Goal: Book appointment/travel/reservation

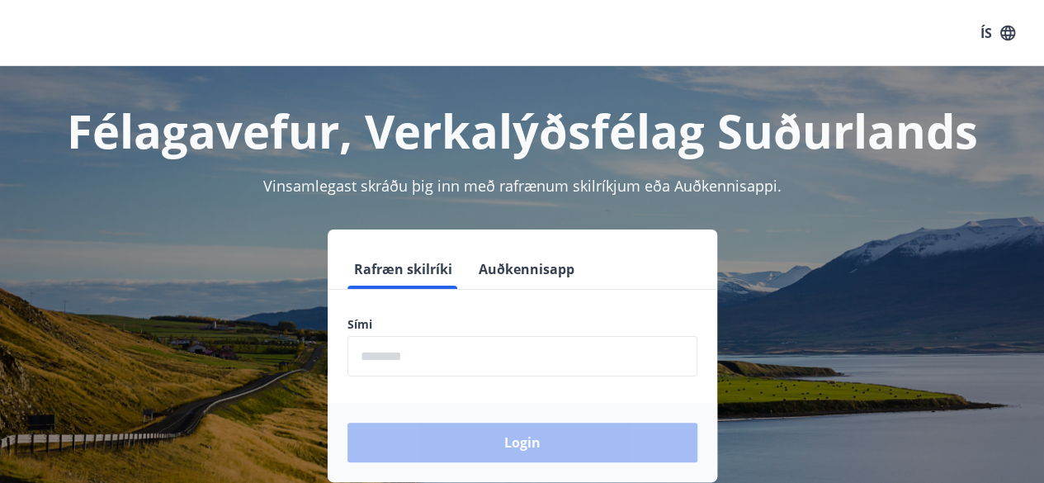
click at [503, 342] on input "phone" at bounding box center [522, 356] width 350 height 40
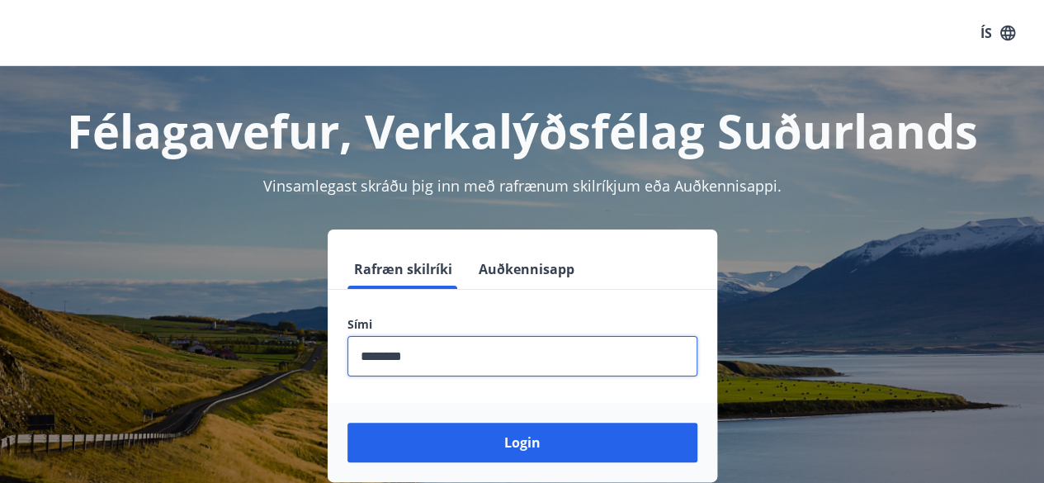
type input "********"
click at [347, 422] on button "Login" at bounding box center [522, 442] width 350 height 40
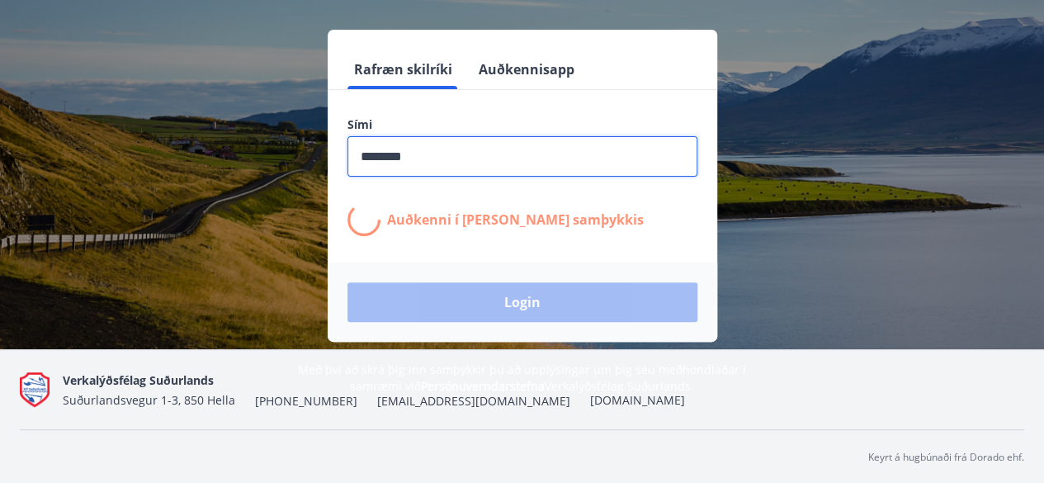
scroll to position [202, 0]
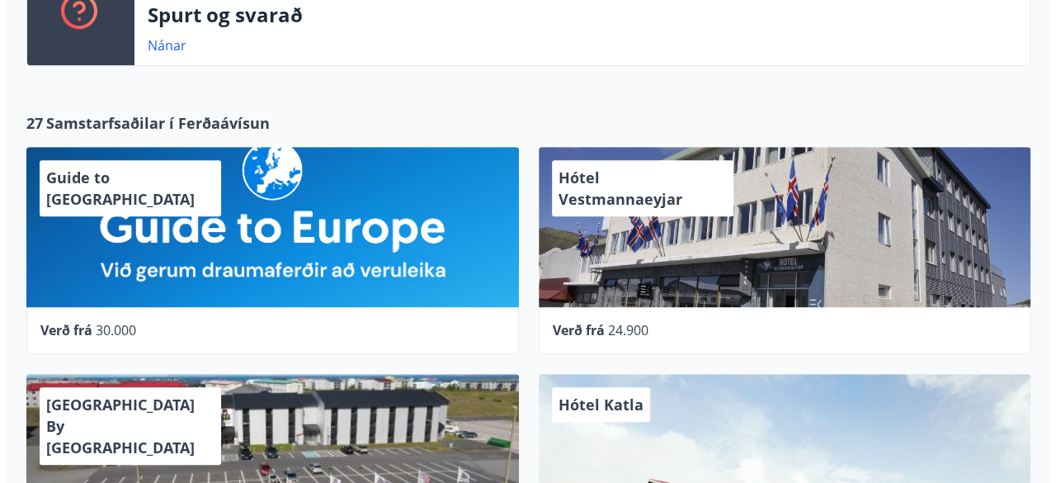
scroll to position [470, 0]
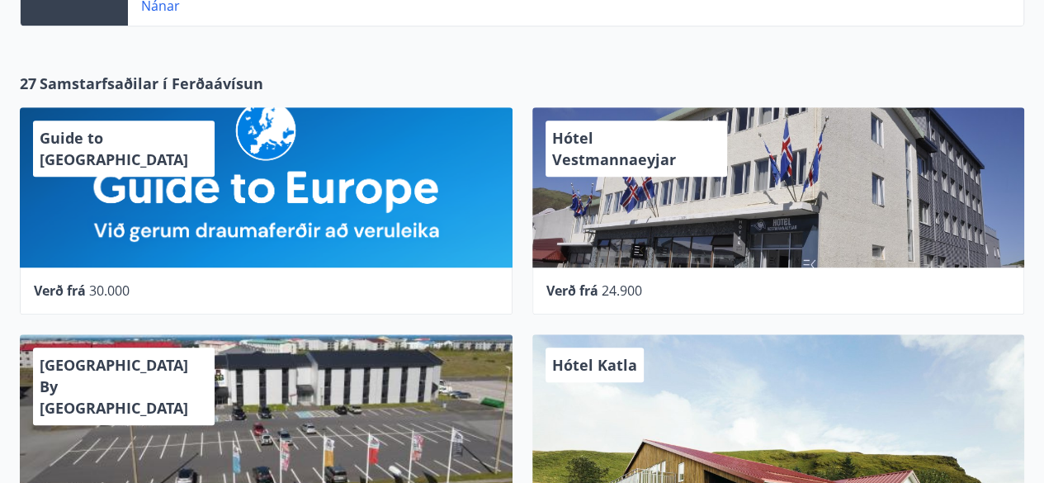
click at [622, 148] on div "Hótel Vestmannaeyjar" at bounding box center [636, 148] width 182 height 56
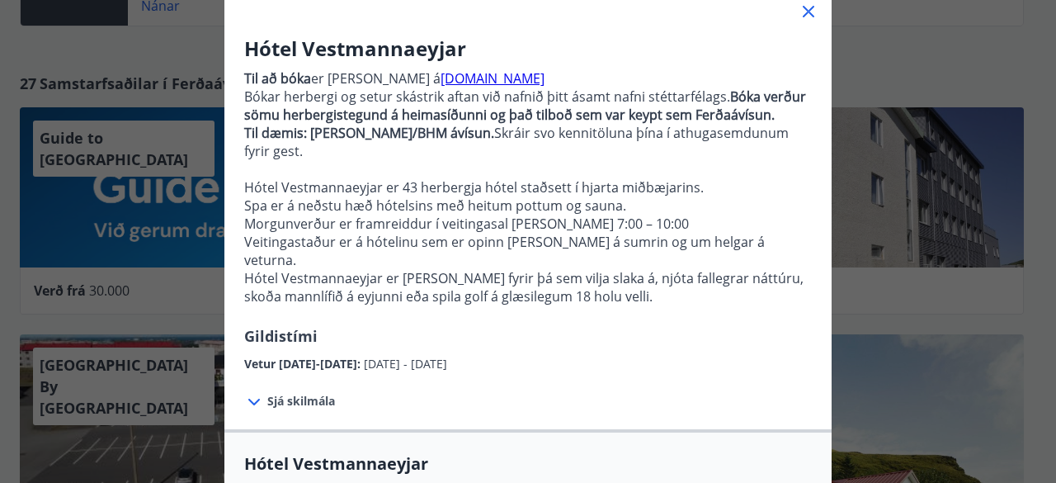
scroll to position [111, 0]
click at [803, 6] on icon at bounding box center [809, 11] width 12 height 12
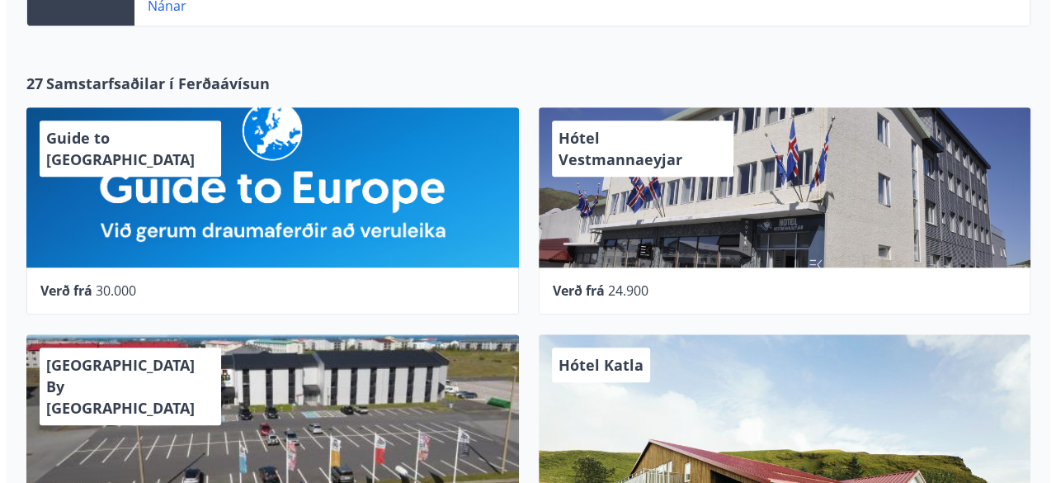
scroll to position [491, 0]
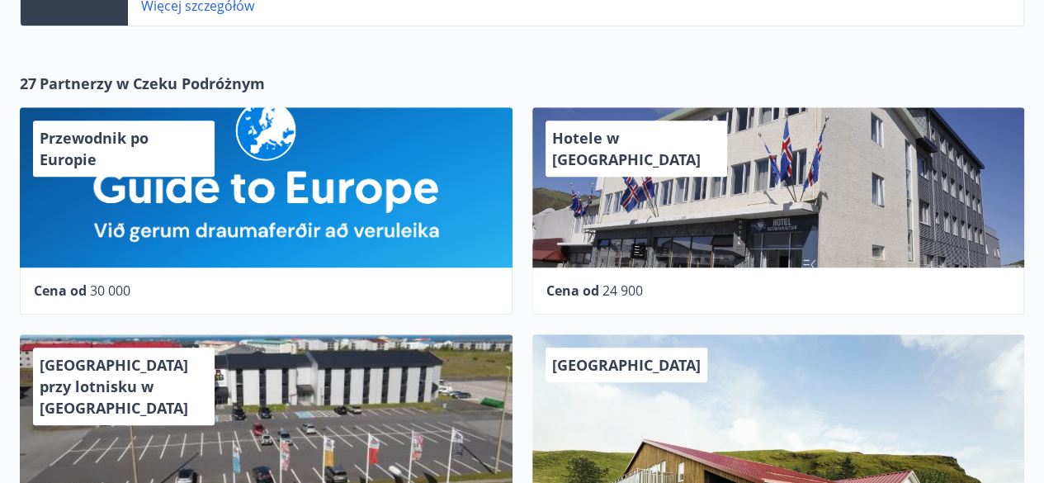
click at [564, 65] on div "27 Partnerzy w Czeku Podróżnym Przewodnik po Europie Cena od 30 000 Hotele w Ve…" at bounding box center [522, 323] width 1044 height 535
click at [612, 130] on font "Hotele w Vestmannaeyjar" at bounding box center [626, 148] width 149 height 41
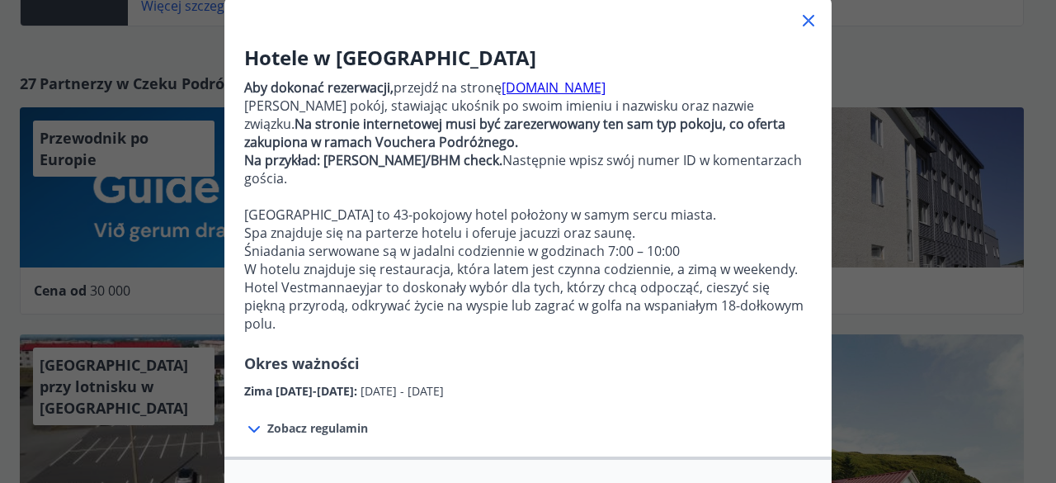
scroll to position [99, 0]
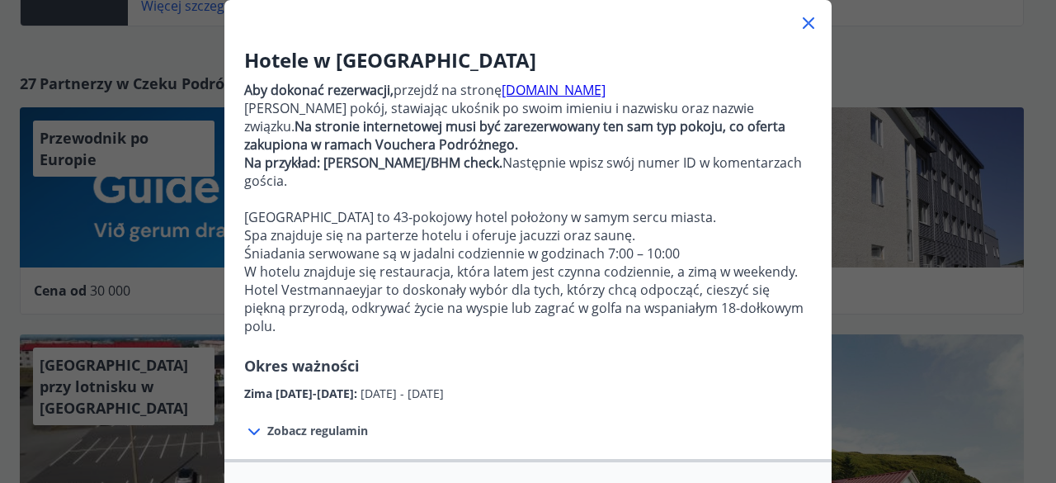
click at [803, 26] on icon at bounding box center [809, 23] width 12 height 12
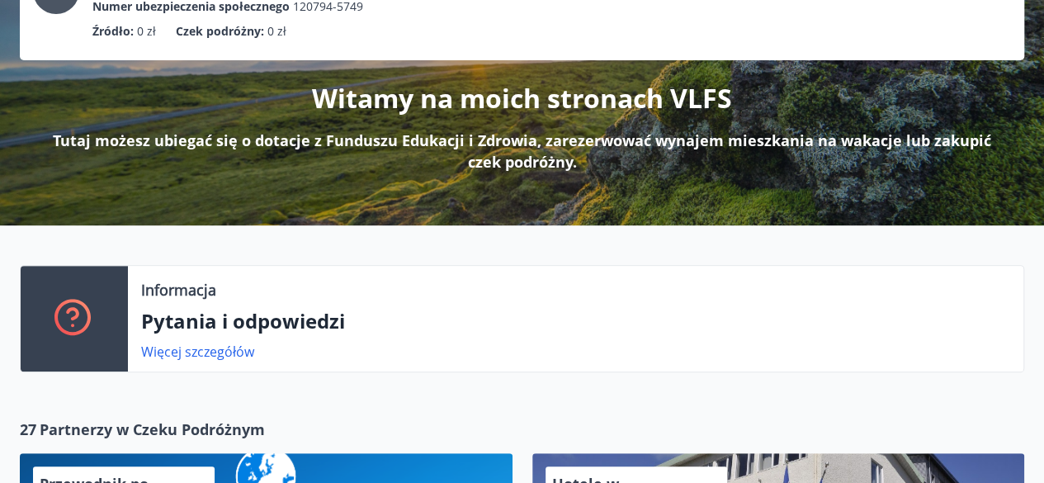
scroll to position [0, 0]
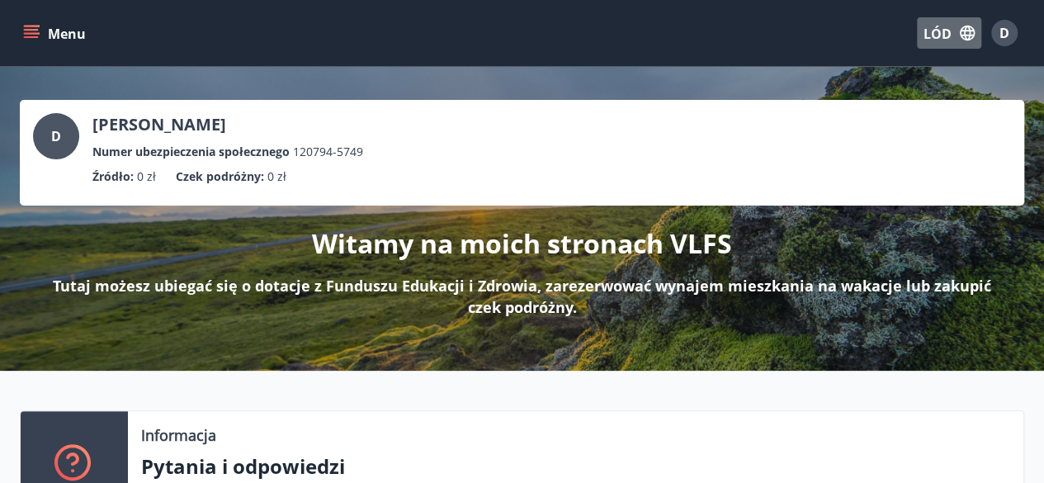
click at [946, 30] on font "LÓD" at bounding box center [937, 34] width 28 height 18
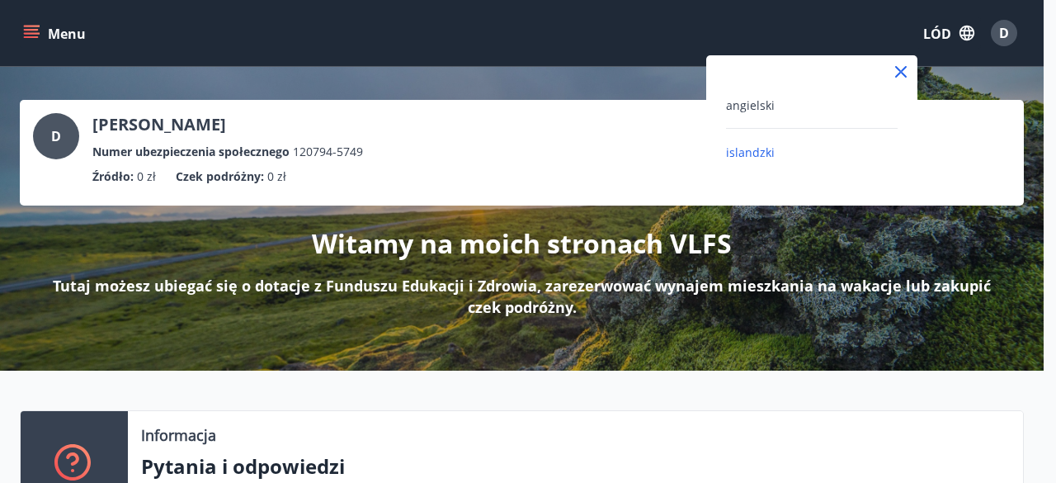
click at [960, 32] on div at bounding box center [528, 241] width 1056 height 483
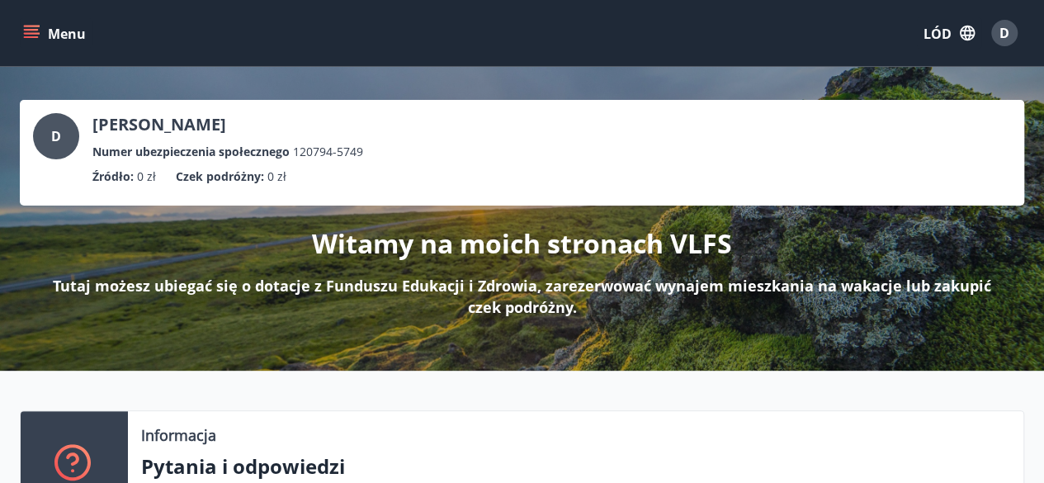
click at [978, 39] on button "LÓD" at bounding box center [949, 32] width 64 height 31
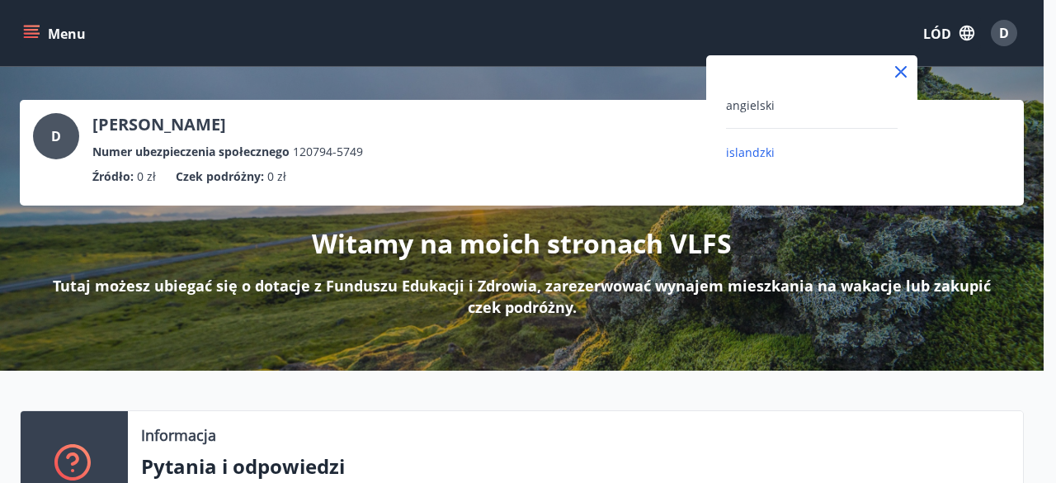
click at [1008, 31] on div at bounding box center [528, 241] width 1056 height 483
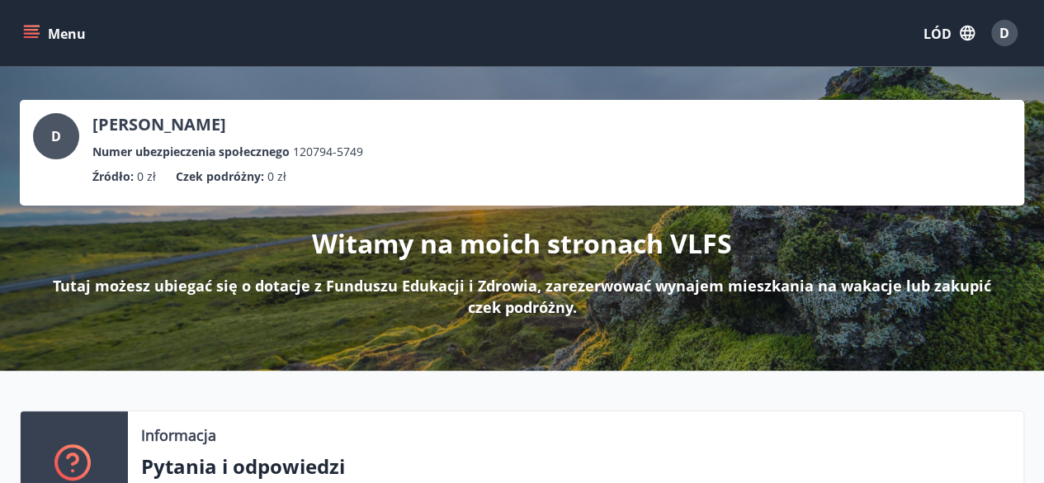
click at [1008, 31] on div "D" at bounding box center [1004, 33] width 26 height 26
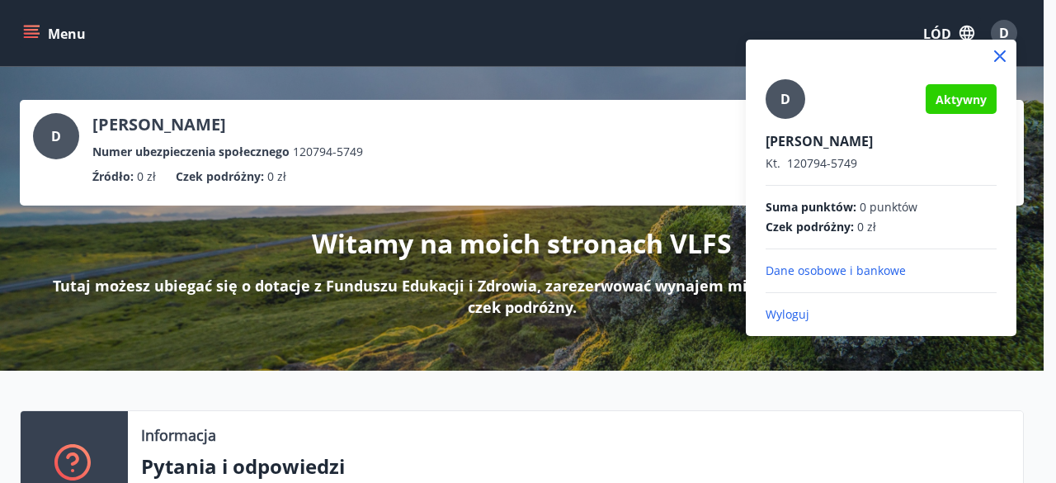
click at [45, 22] on div at bounding box center [528, 241] width 1056 height 483
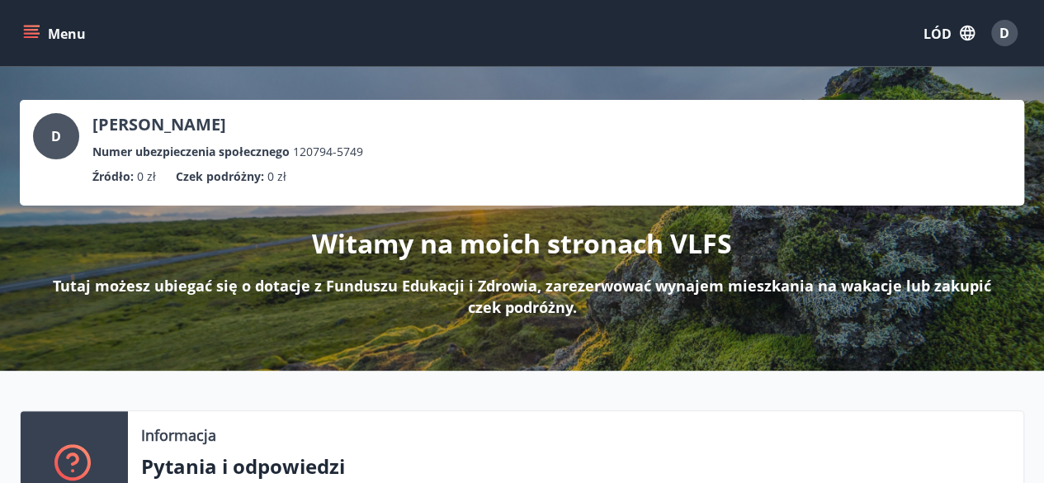
click at [41, 25] on button "Menu" at bounding box center [56, 33] width 73 height 30
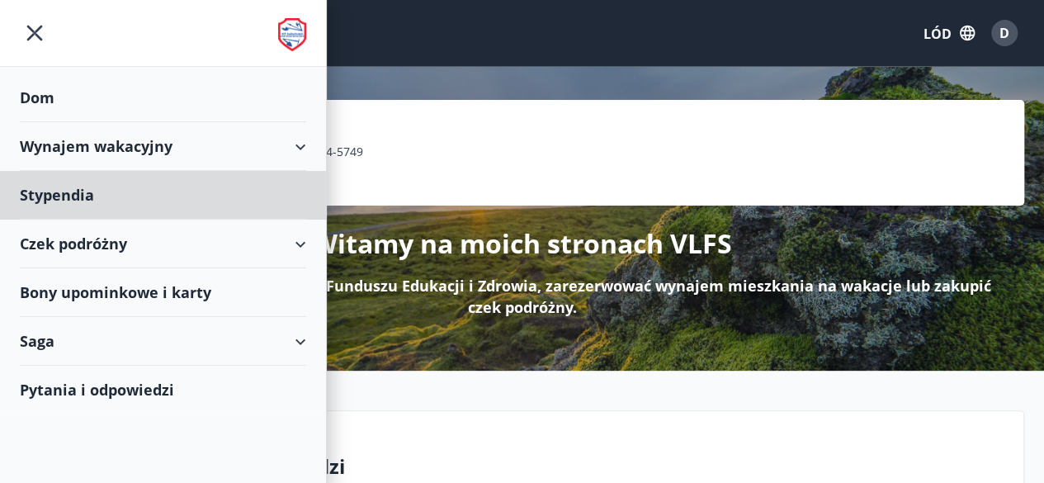
click at [67, 99] on div "Dom" at bounding box center [163, 97] width 286 height 49
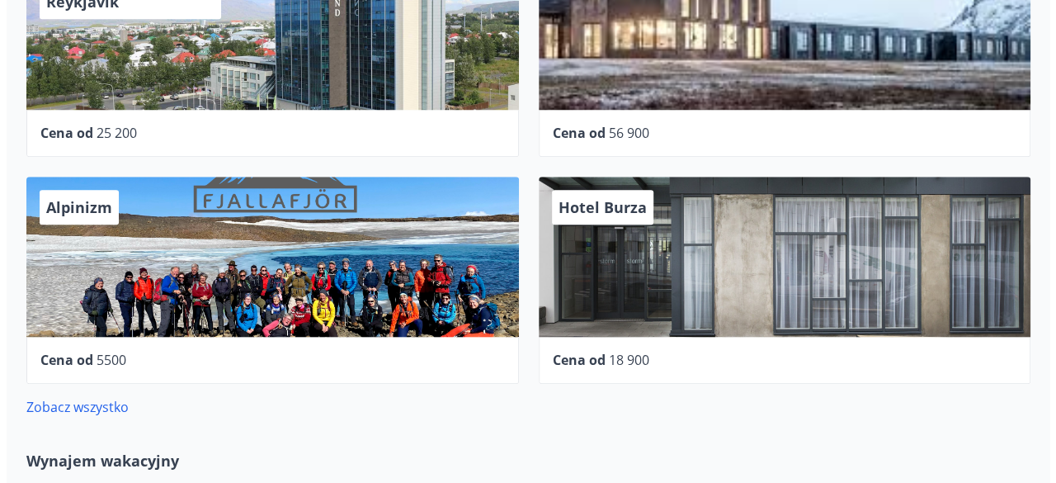
scroll to position [649, 0]
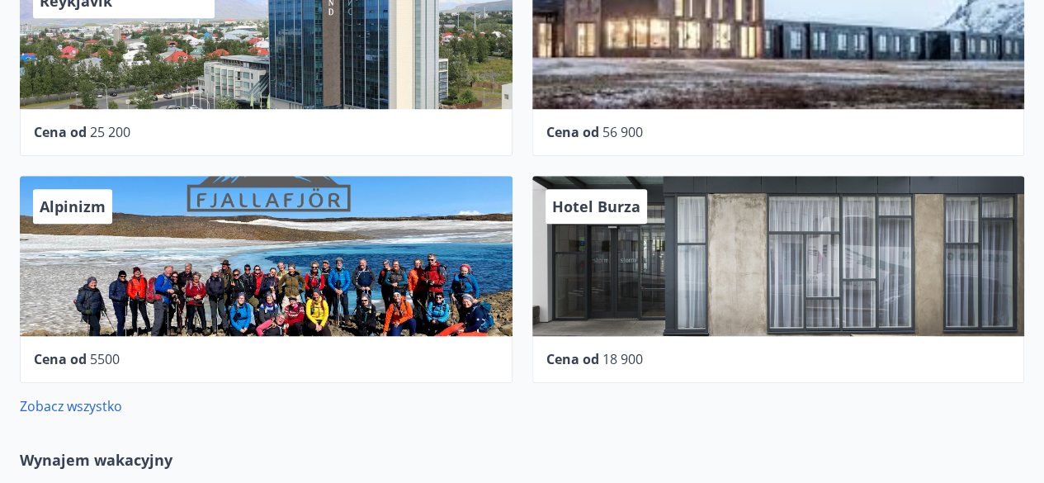
click at [76, 158] on div "Alpinizm Cena od 5500" at bounding box center [256, 269] width 512 height 227
click at [602, 199] on font "Hotel Burza" at bounding box center [596, 206] width 88 height 20
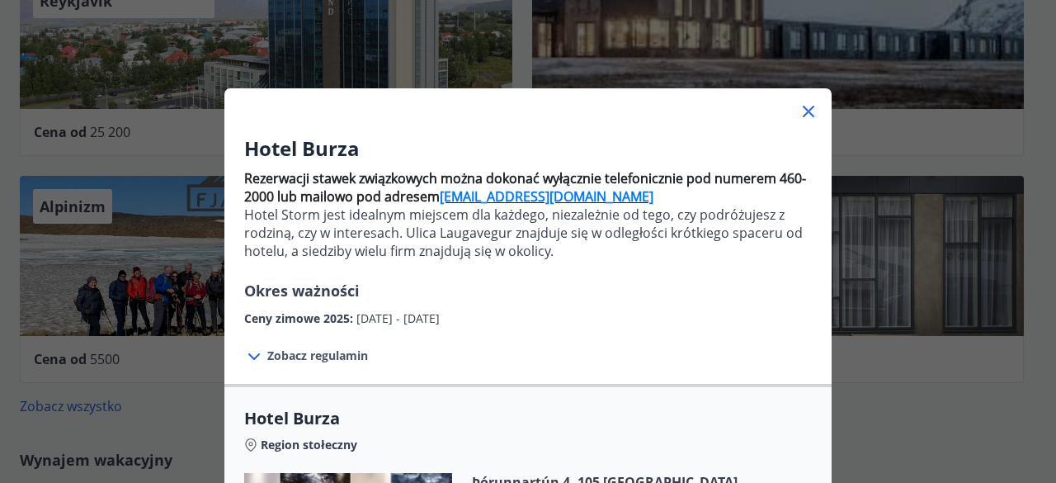
scroll to position [12, 0]
click at [791, 112] on div at bounding box center [527, 103] width 607 height 33
click at [803, 106] on icon at bounding box center [809, 111] width 12 height 12
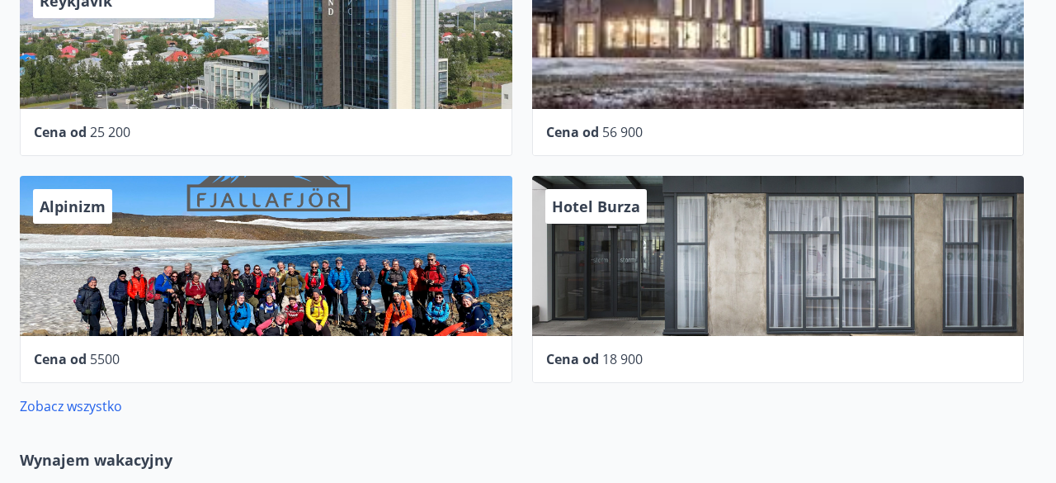
scroll to position [0, 0]
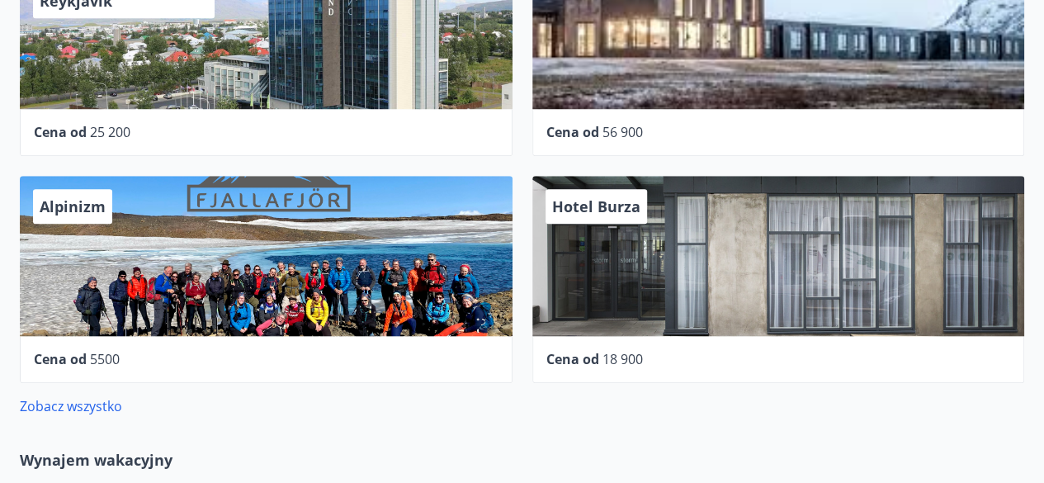
click at [71, 210] on font "Alpinizm" at bounding box center [73, 206] width 66 height 20
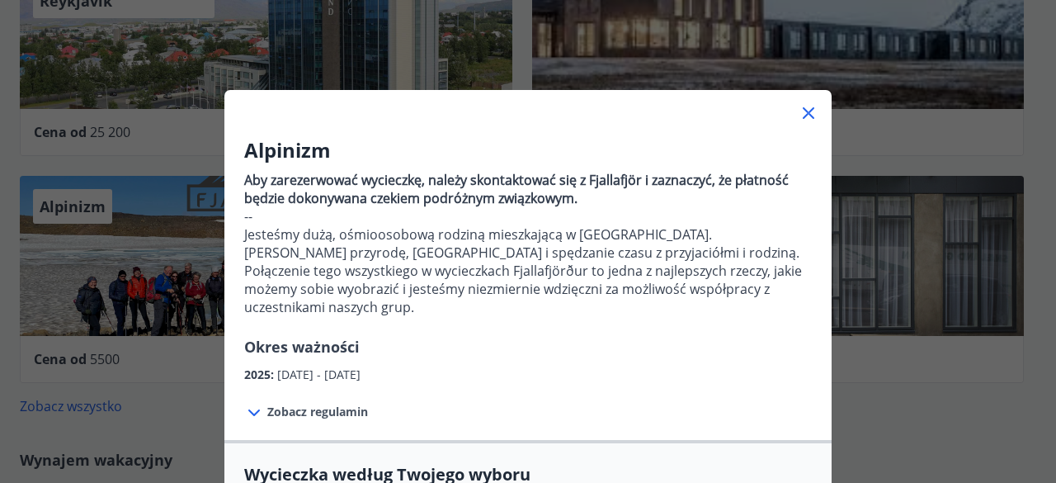
scroll to position [10, 0]
click at [800, 112] on icon at bounding box center [809, 112] width 20 height 20
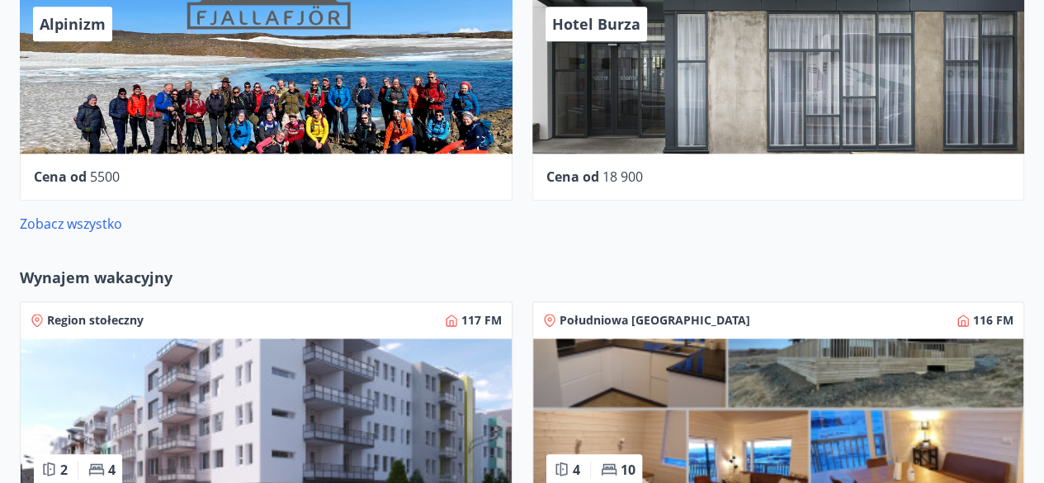
scroll to position [834, 0]
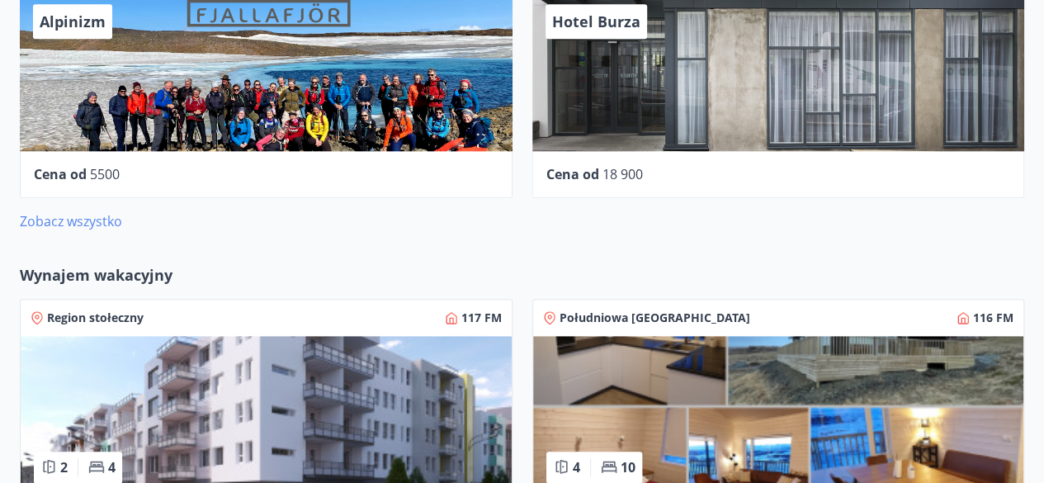
click at [80, 222] on font "Zobacz wszystko" at bounding box center [71, 221] width 102 height 18
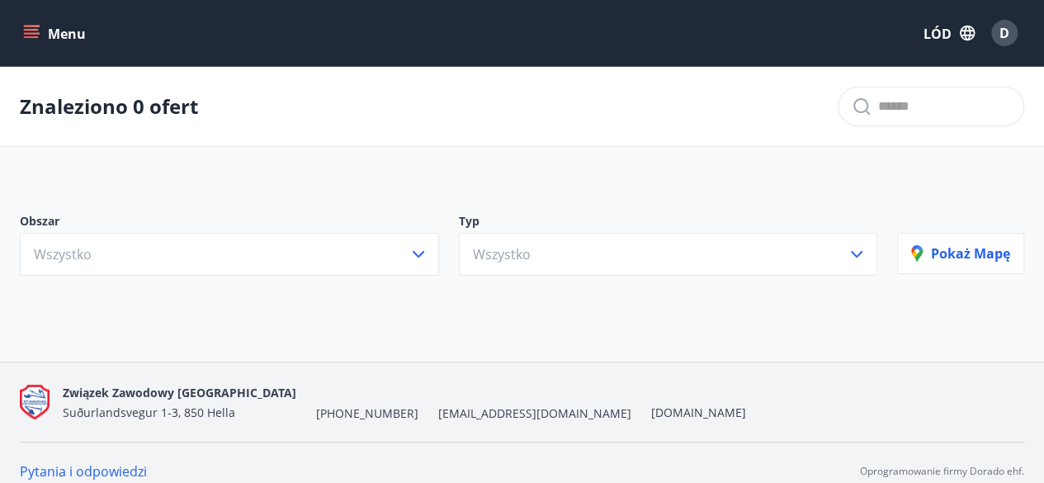
scroll to position [8, 0]
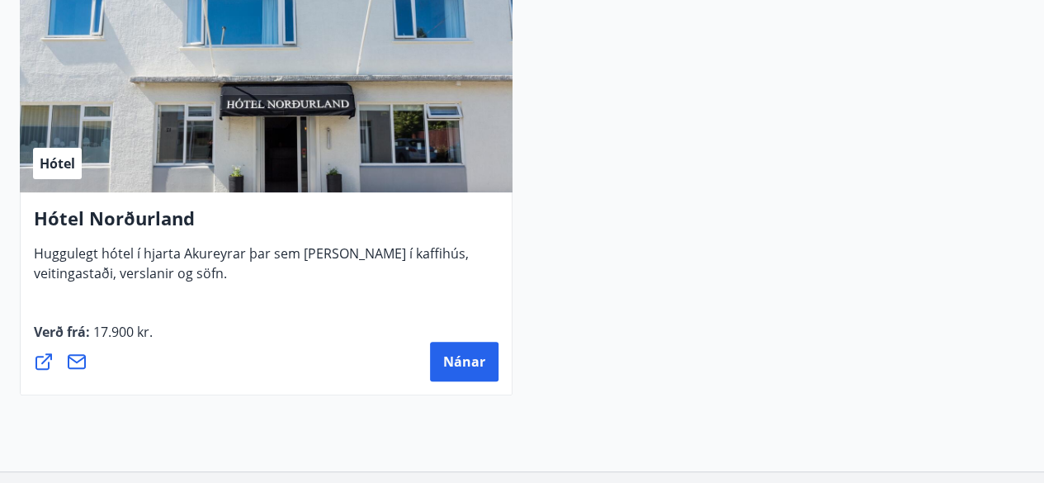
scroll to position [6460, 0]
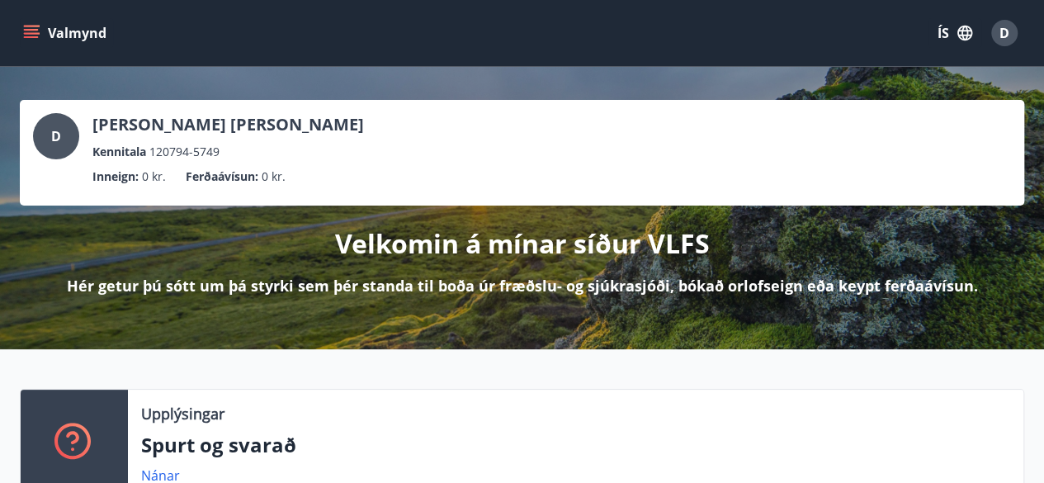
click at [38, 25] on icon "menu" at bounding box center [31, 33] width 17 height 17
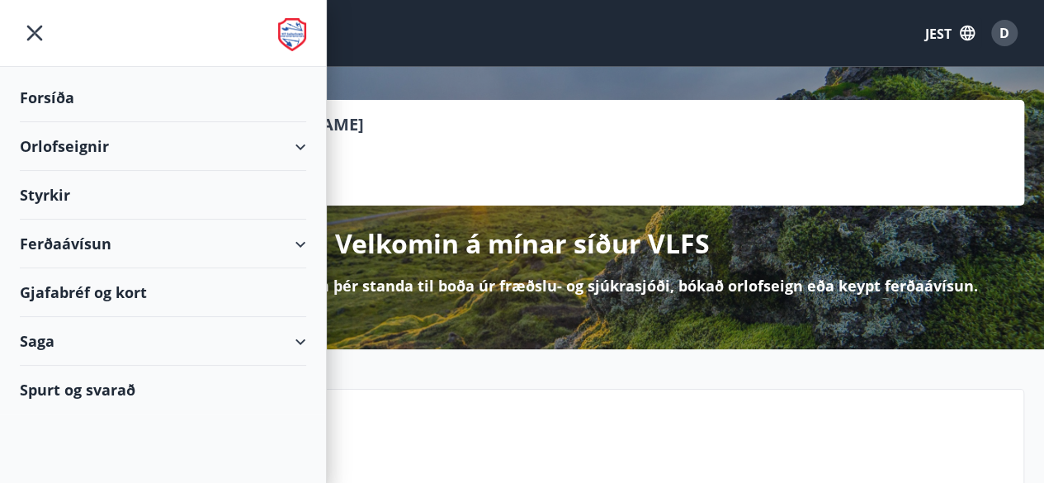
click at [56, 146] on font "Orlofseignir" at bounding box center [64, 146] width 89 height 20
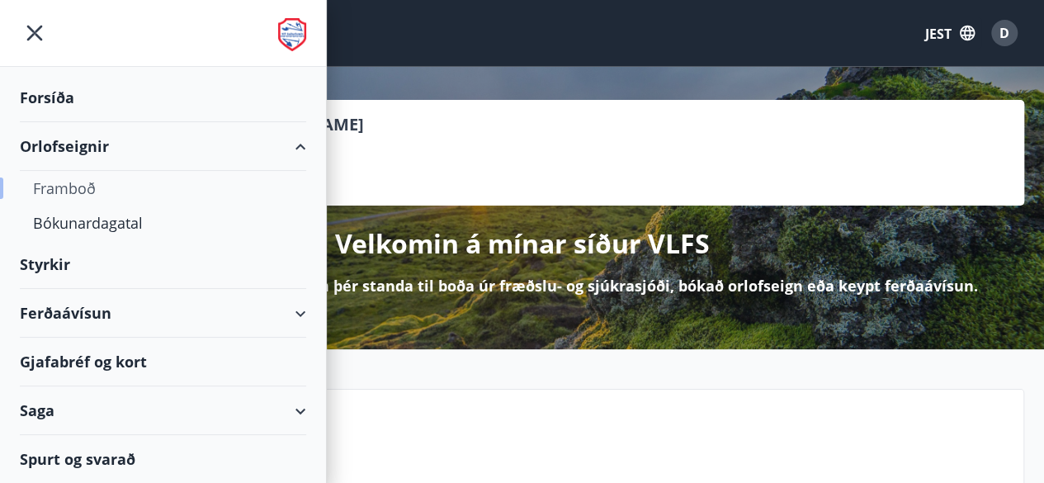
click at [73, 191] on font "Framboð" at bounding box center [64, 188] width 63 height 20
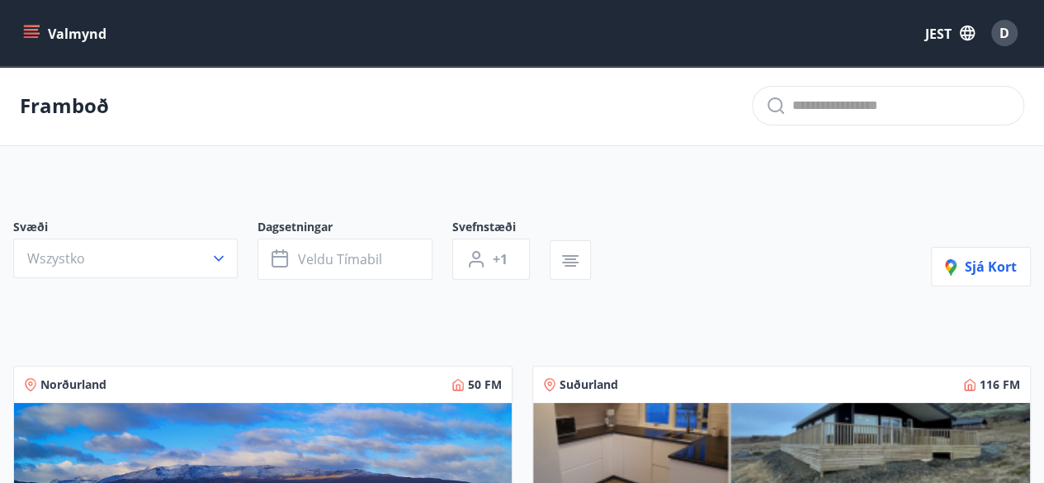
click at [36, 32] on icon "menu" at bounding box center [31, 33] width 17 height 17
drag, startPoint x: 719, startPoint y: 110, endPoint x: 859, endPoint y: 153, distance: 146.7
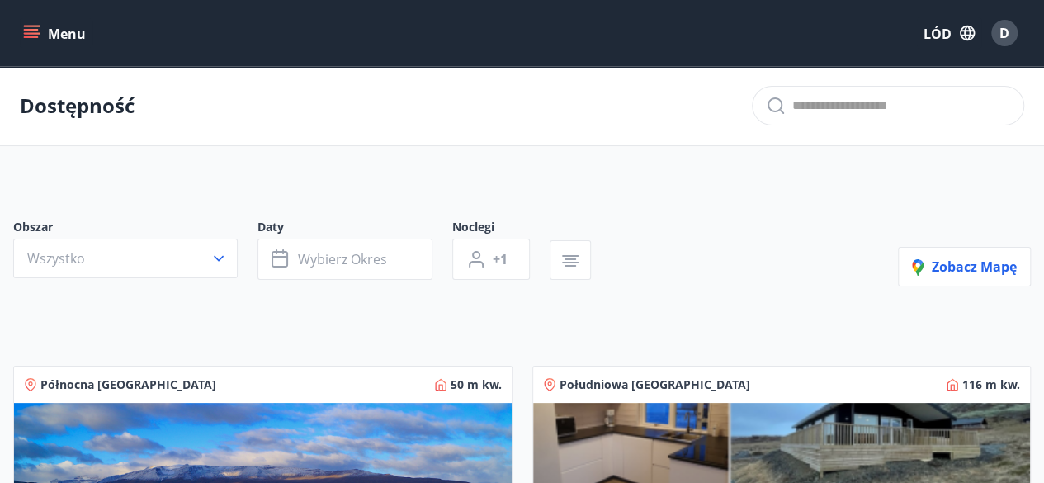
click at [41, 29] on button "Menu" at bounding box center [56, 33] width 73 height 30
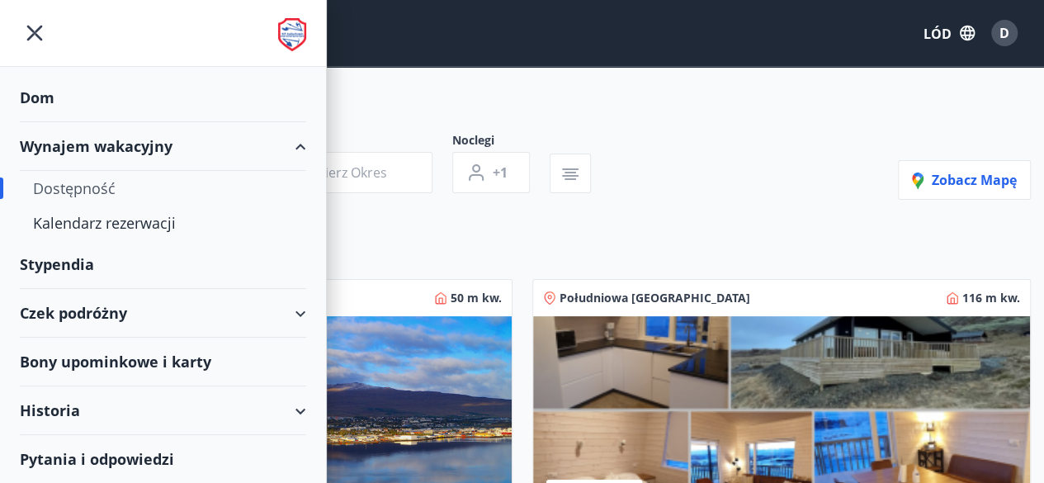
scroll to position [87, 0]
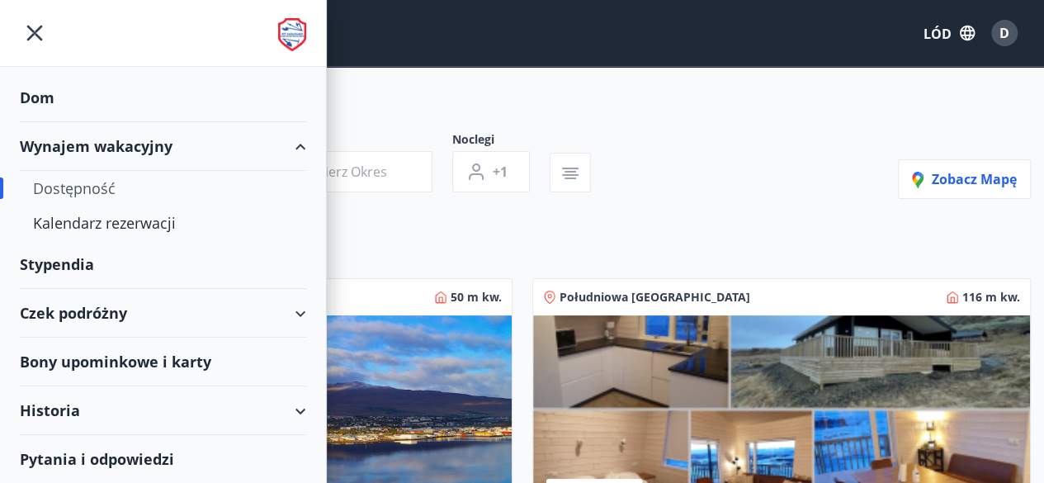
click at [45, 256] on font "Stypendia" at bounding box center [57, 264] width 74 height 20
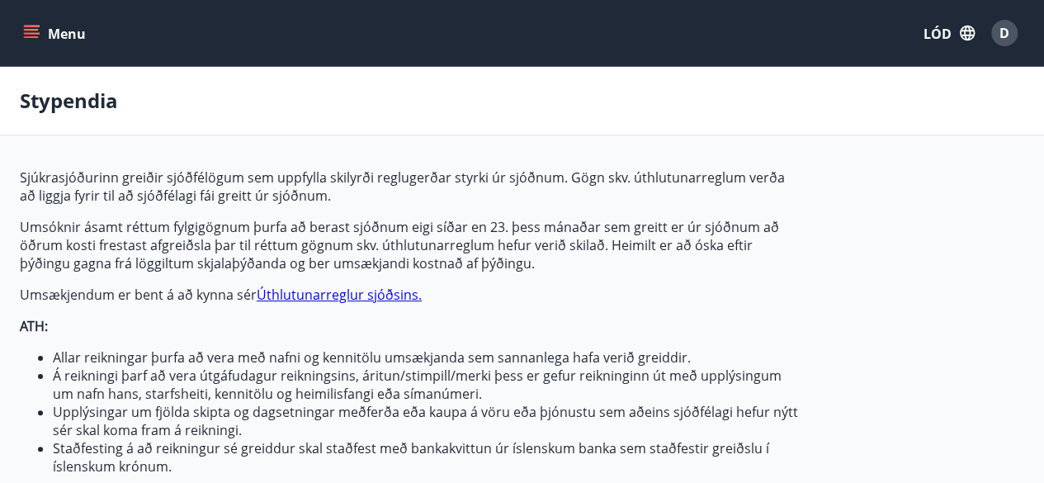
type input "***"
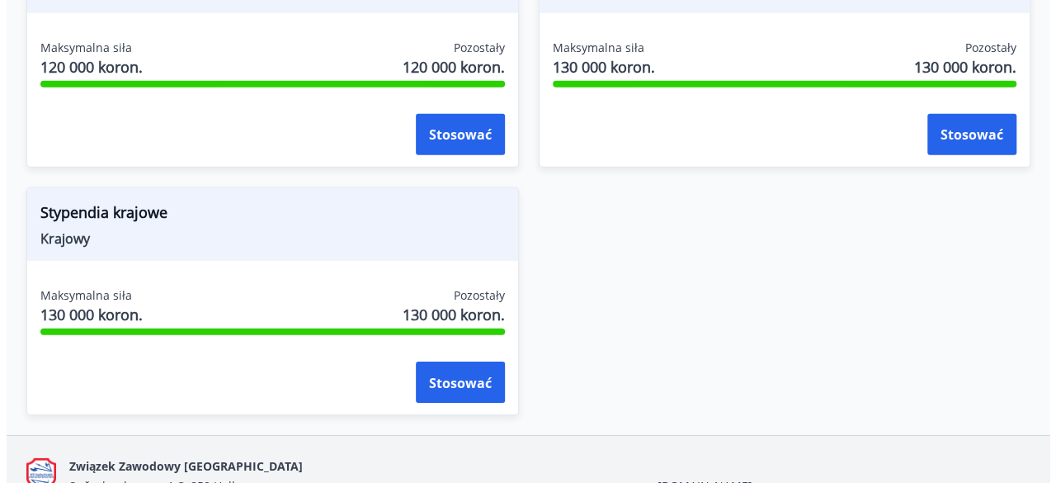
scroll to position [2270, 0]
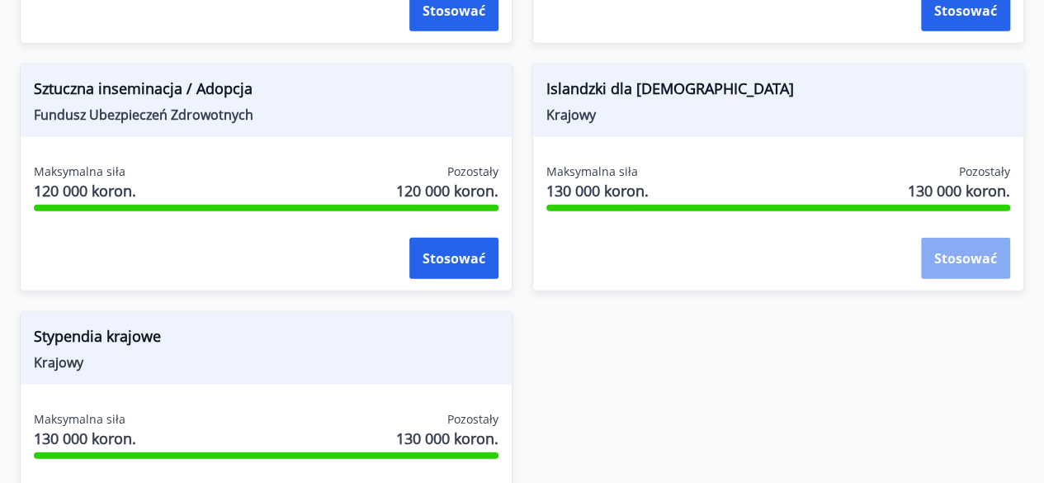
click at [977, 258] on button "Stosować" at bounding box center [965, 258] width 89 height 41
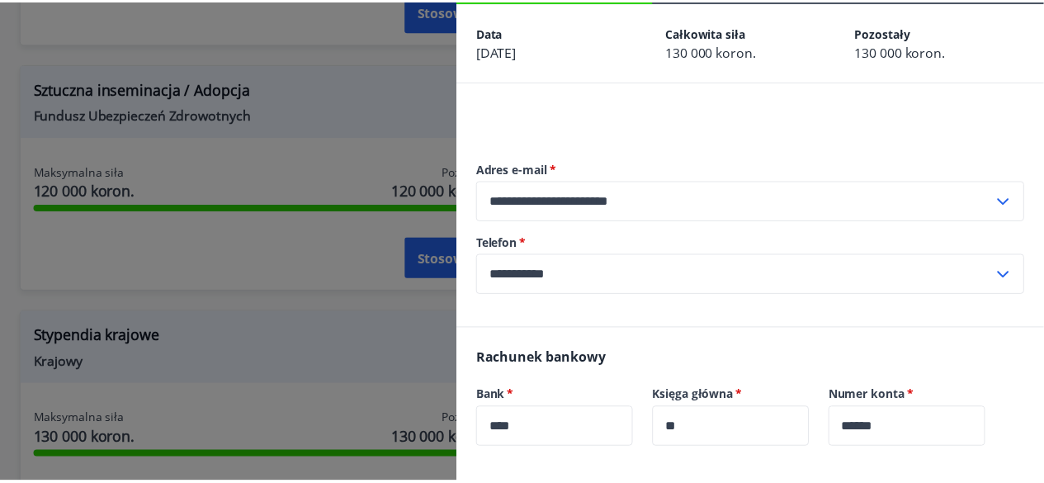
scroll to position [0, 0]
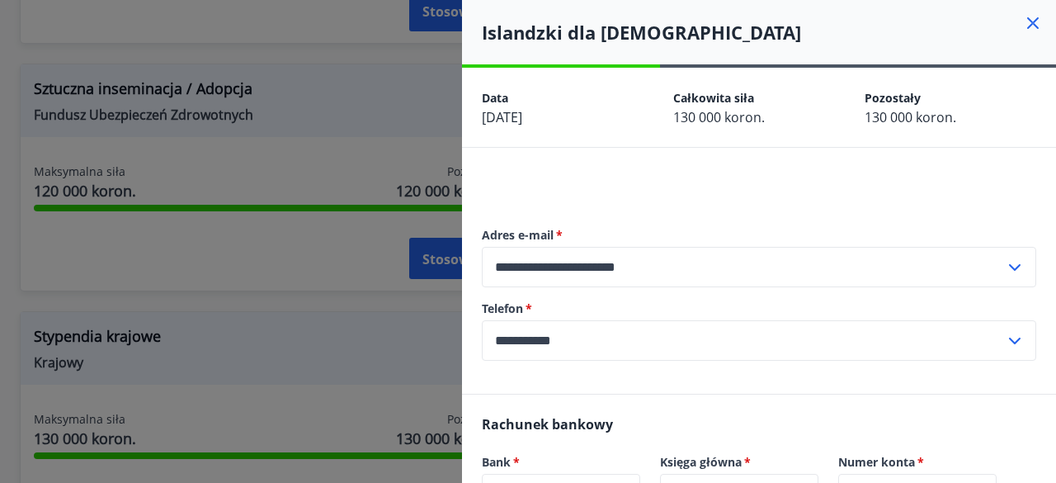
click at [1027, 27] on icon at bounding box center [1033, 23] width 12 height 12
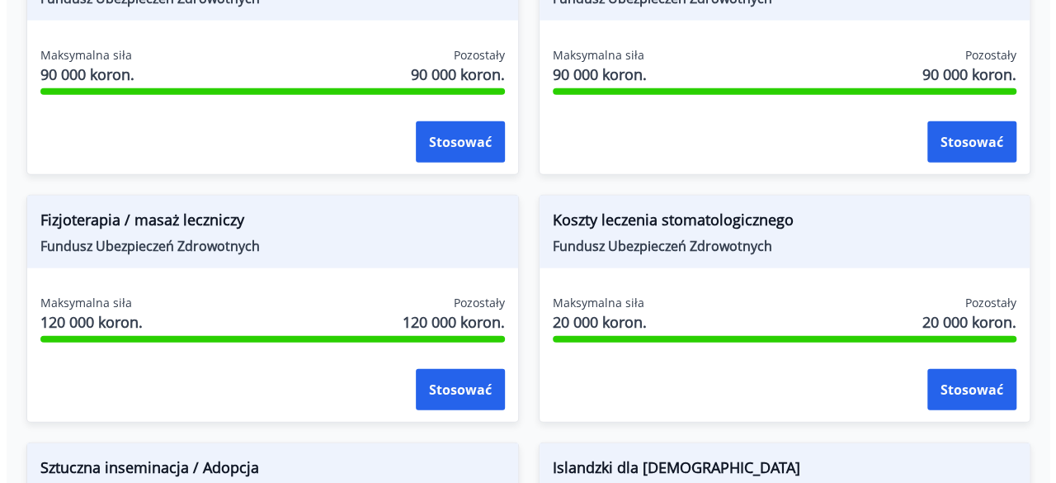
scroll to position [1887, 0]
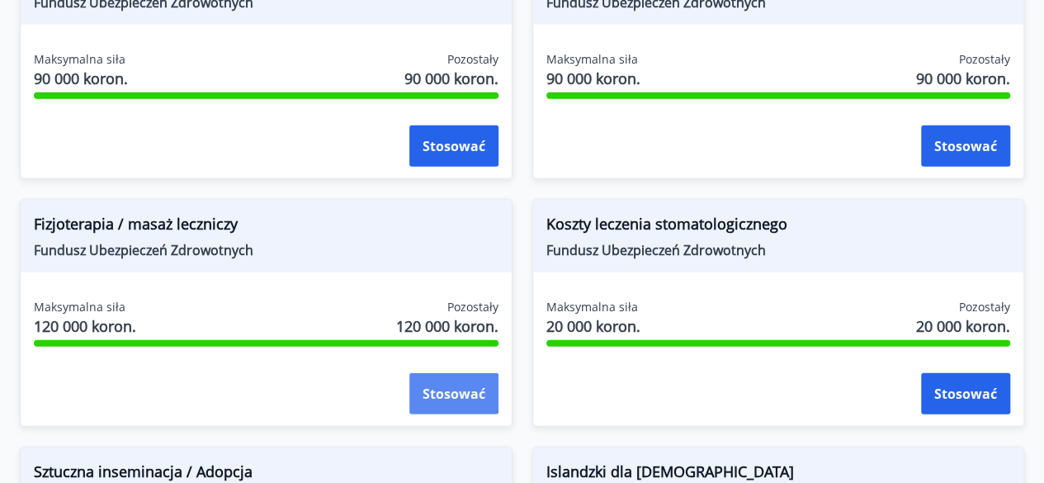
click at [445, 414] on button "Stosować" at bounding box center [453, 393] width 89 height 41
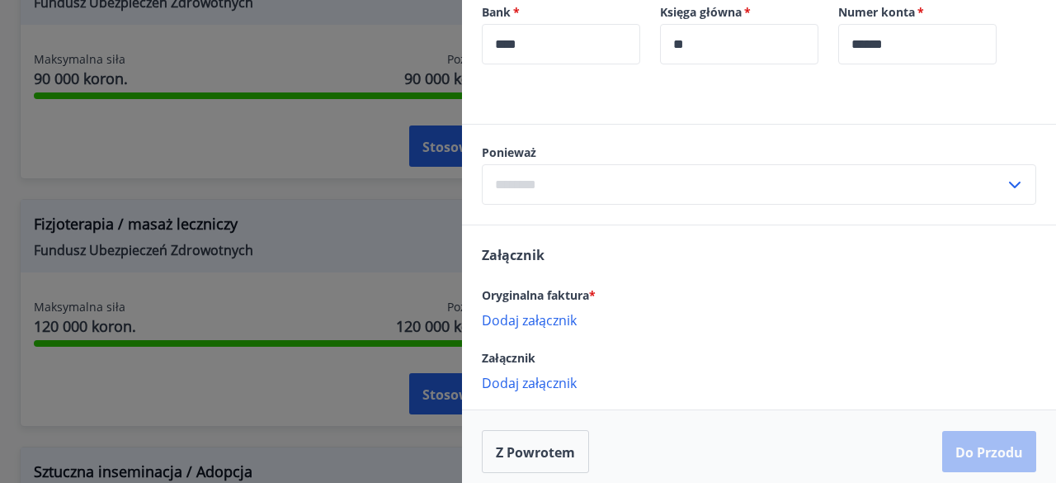
scroll to position [597, 0]
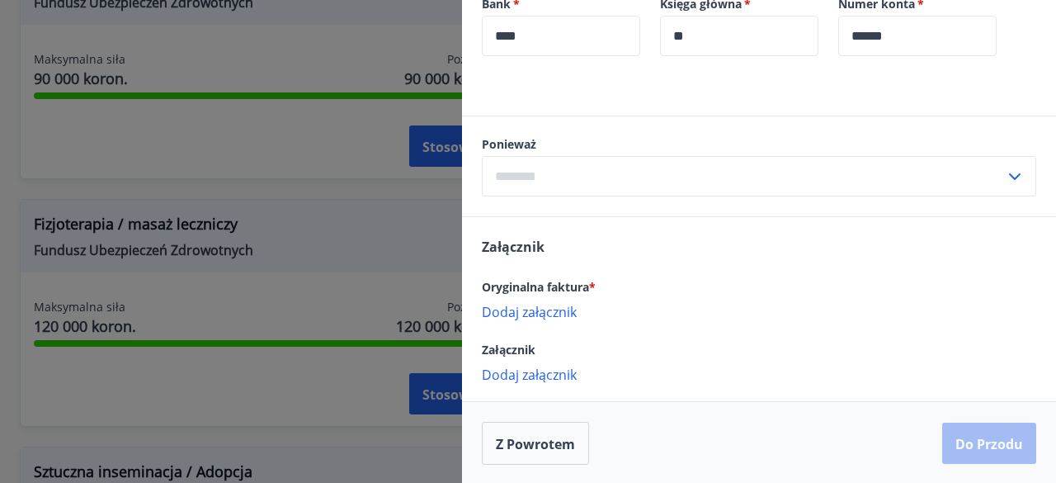
click at [991, 186] on input "text" at bounding box center [743, 176] width 523 height 40
click at [990, 303] on p "Dodaj załącznik" at bounding box center [759, 311] width 555 height 17
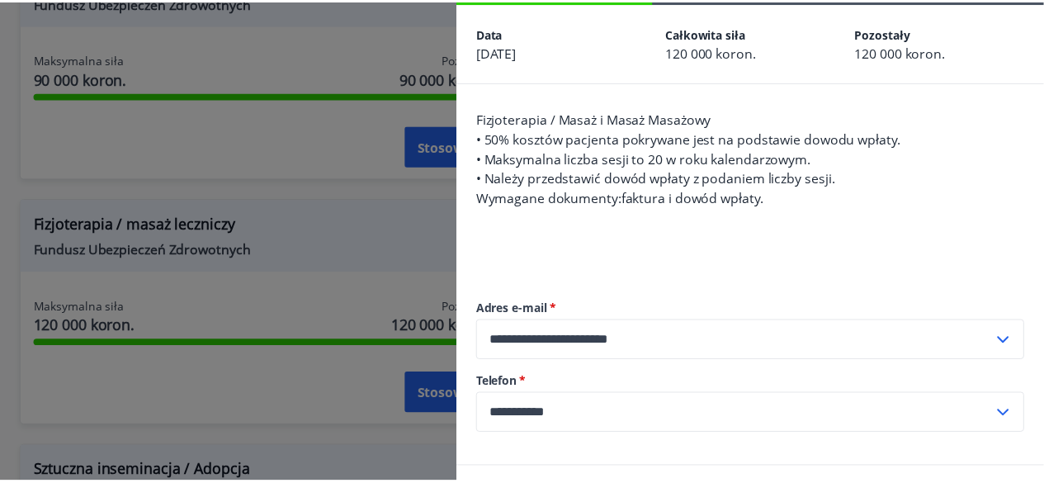
scroll to position [0, 0]
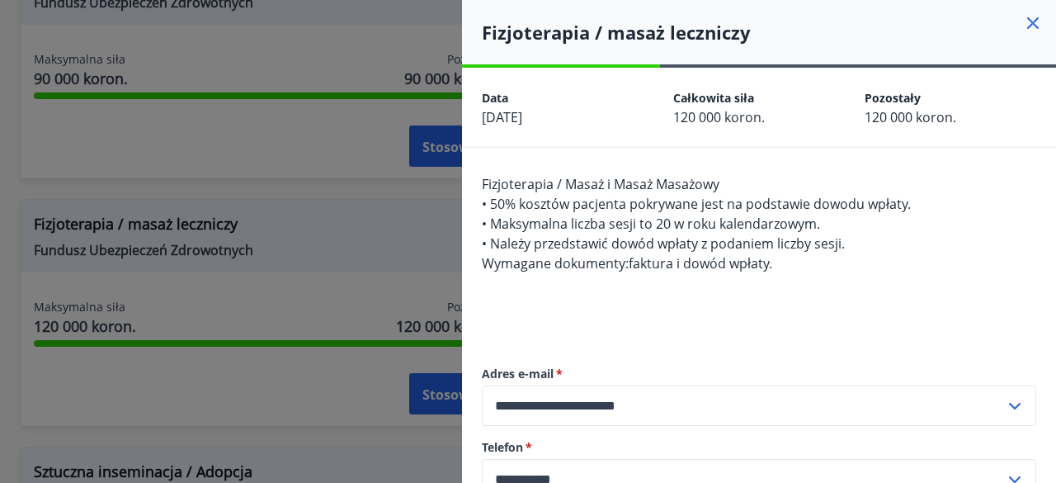
click at [1026, 23] on icon at bounding box center [1033, 23] width 20 height 20
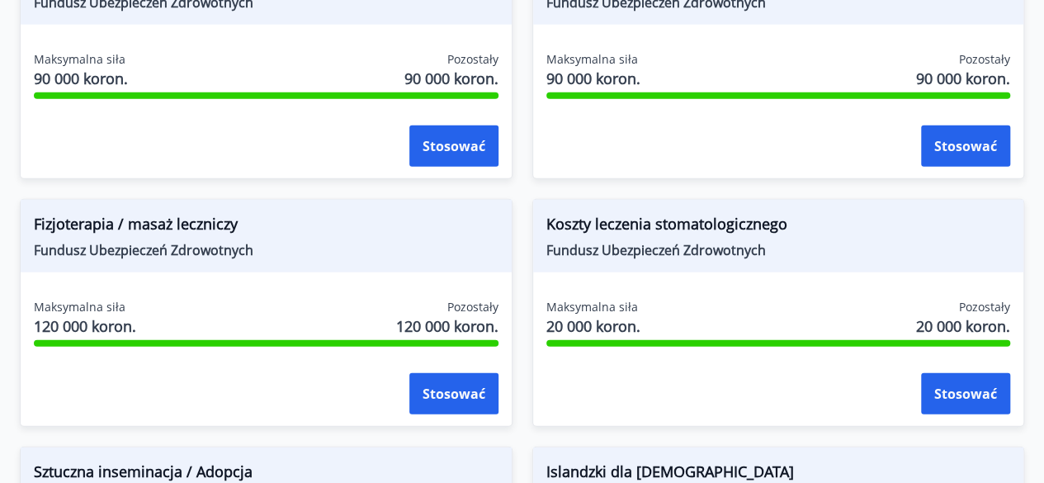
click at [516, 202] on div "Koszty leczenia stomatologicznego Fundusz Ubezpieczeń Zdrowotnych Maksymalna si…" at bounding box center [768, 303] width 512 height 248
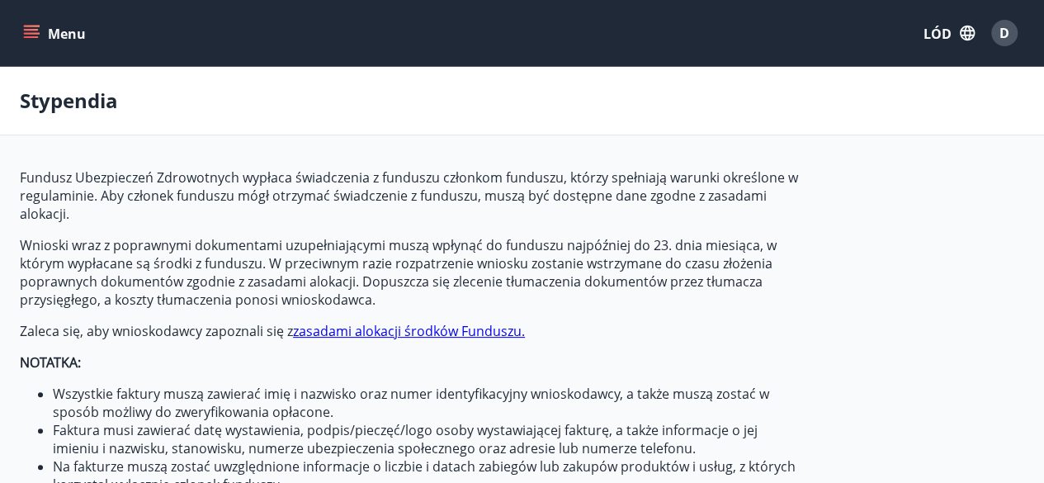
click at [37, 31] on icon "menu" at bounding box center [31, 33] width 17 height 17
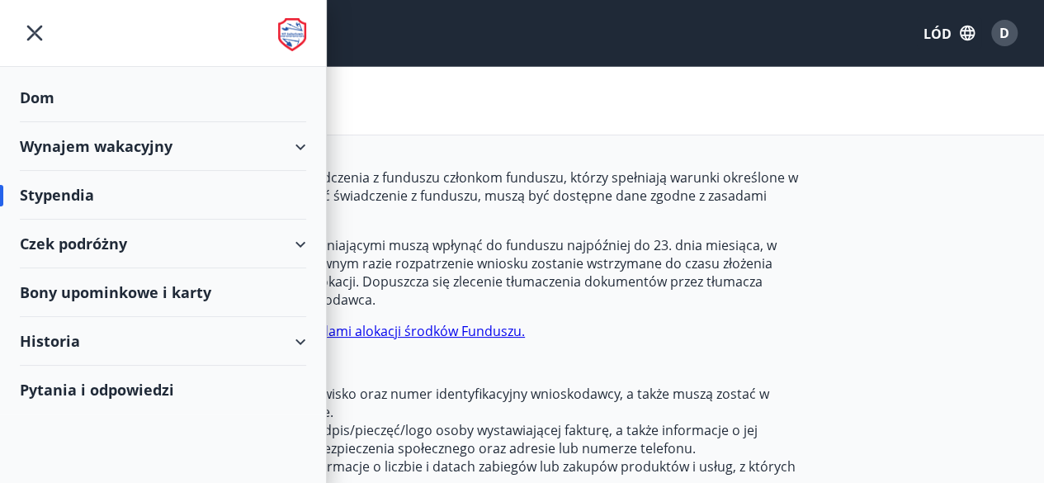
click at [86, 242] on font "Czek podróżny" at bounding box center [73, 244] width 107 height 20
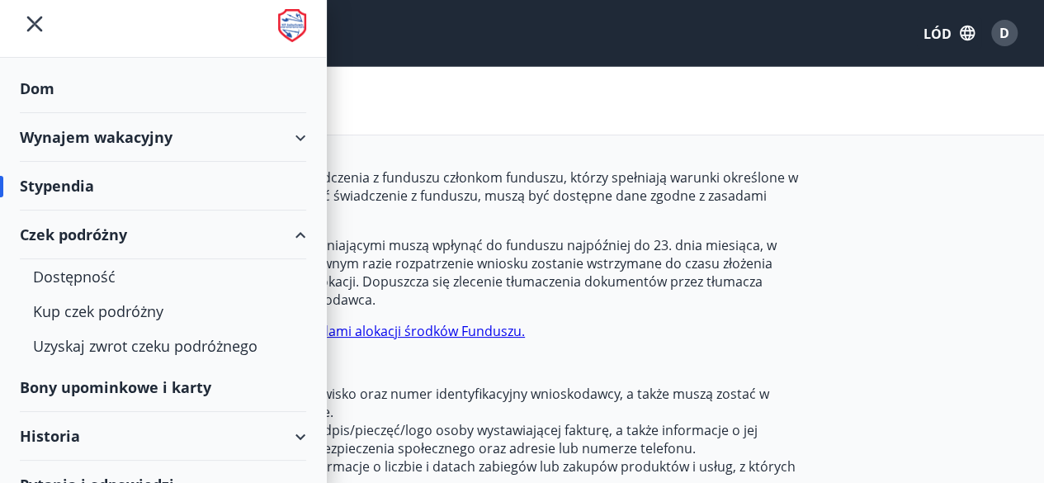
scroll to position [11, 0]
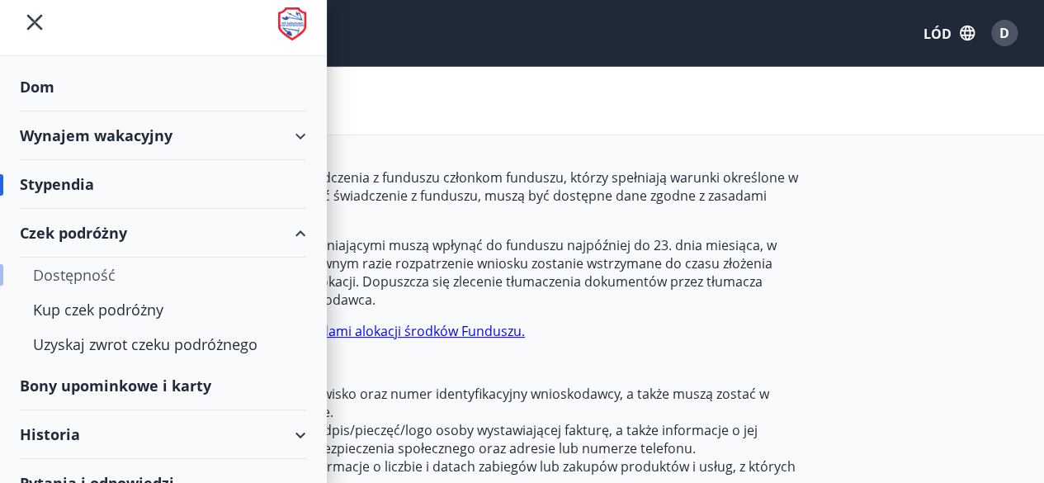
click at [87, 276] on font "Dostępność" at bounding box center [74, 275] width 83 height 20
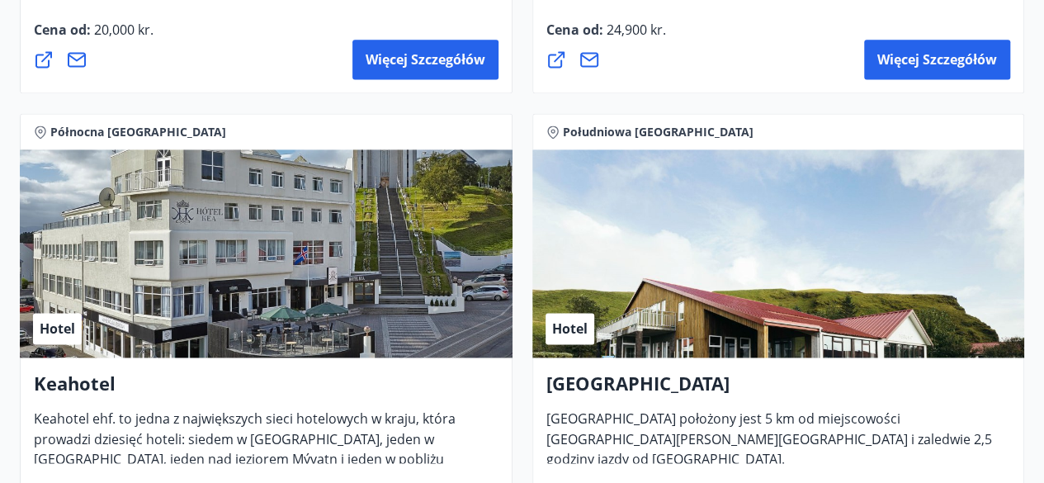
scroll to position [1116, 0]
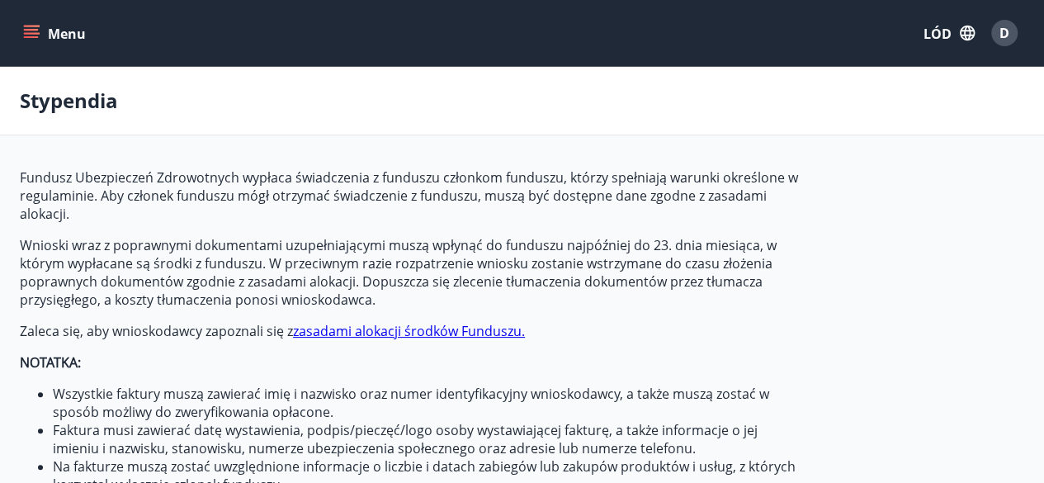
type input "***"
click at [47, 29] on button "Menu" at bounding box center [56, 33] width 73 height 30
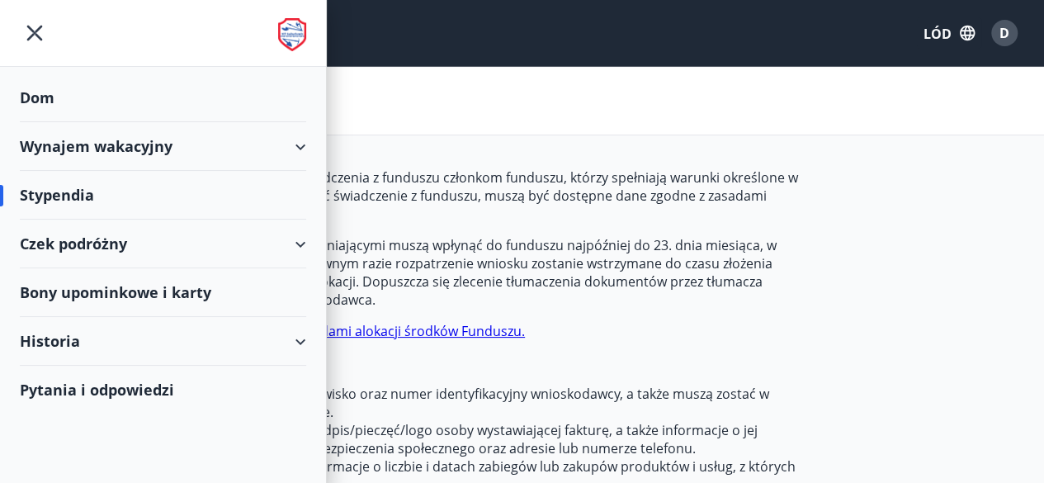
click at [154, 255] on div "Czek podróżny" at bounding box center [163, 243] width 286 height 49
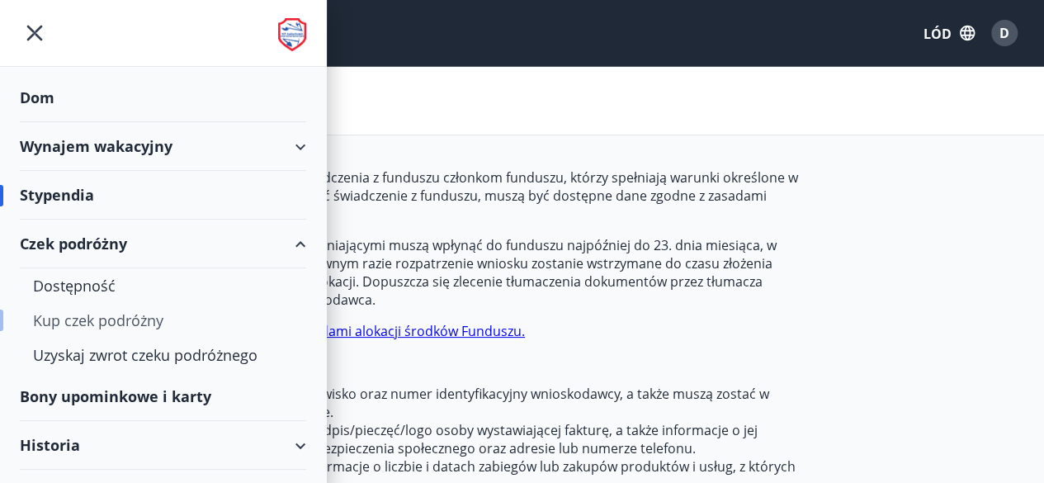
click at [144, 314] on font "Kup czek podróżny" at bounding box center [98, 320] width 130 height 20
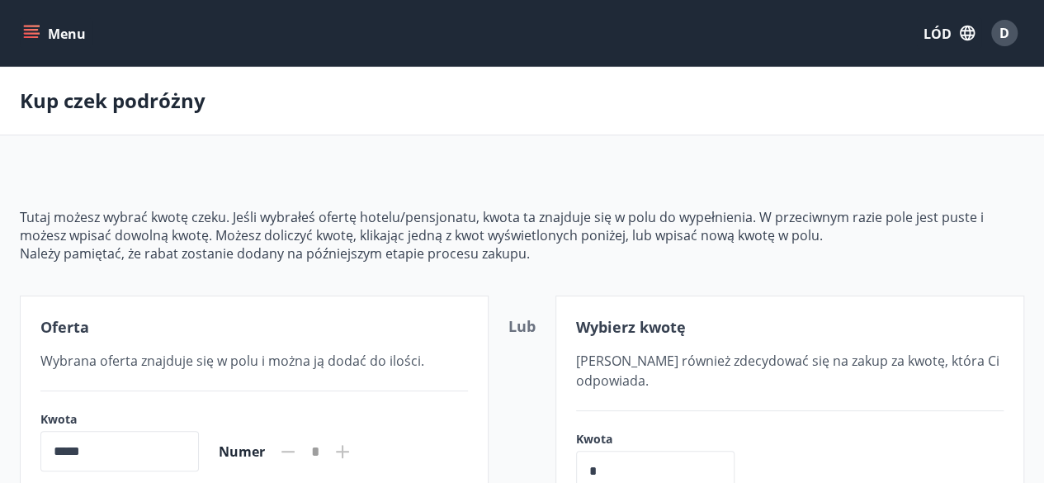
click at [73, 40] on font "Menu" at bounding box center [67, 34] width 38 height 18
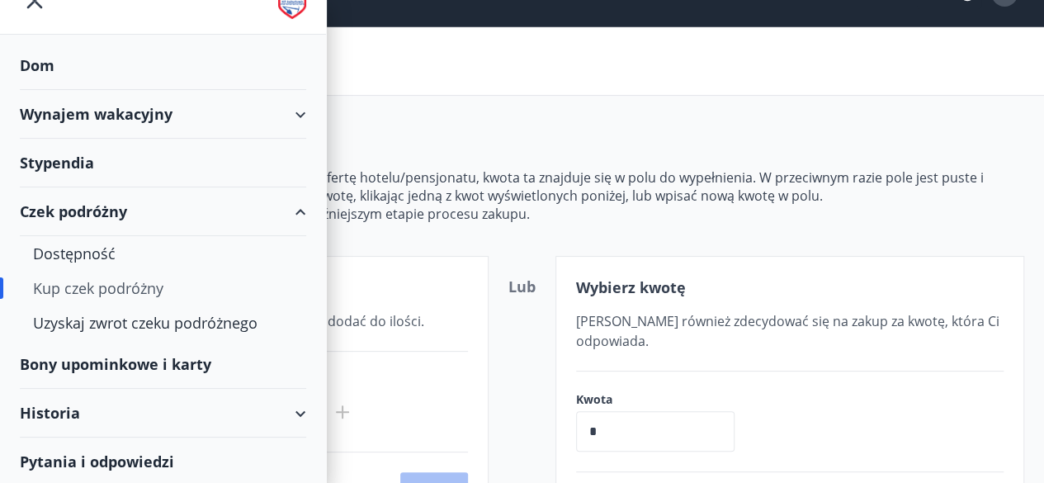
scroll to position [37, 0]
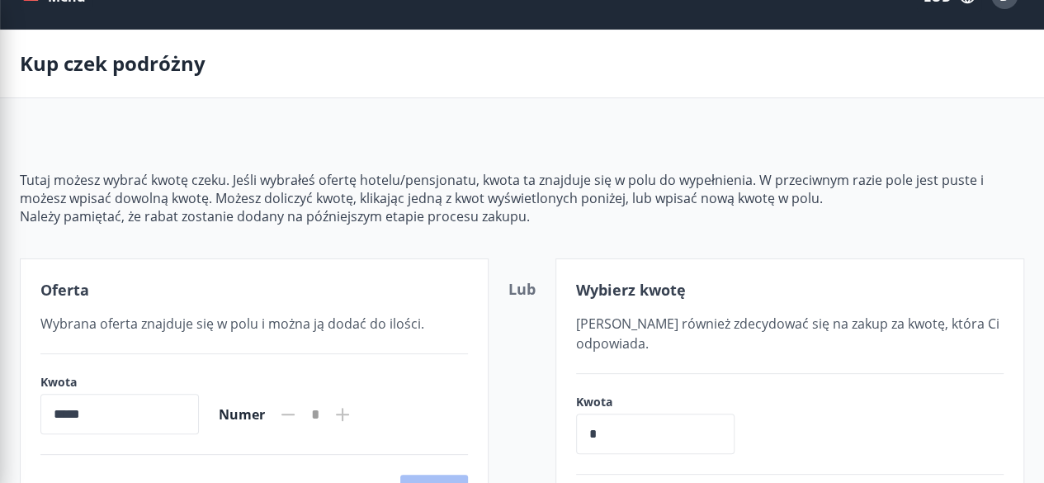
click at [481, 146] on div "Tutaj możesz wybrać kwotę czeku. Jeśli wybrałeś ofertę hotelu/pensjonatu, kwota…" at bounding box center [522, 343] width 1004 height 425
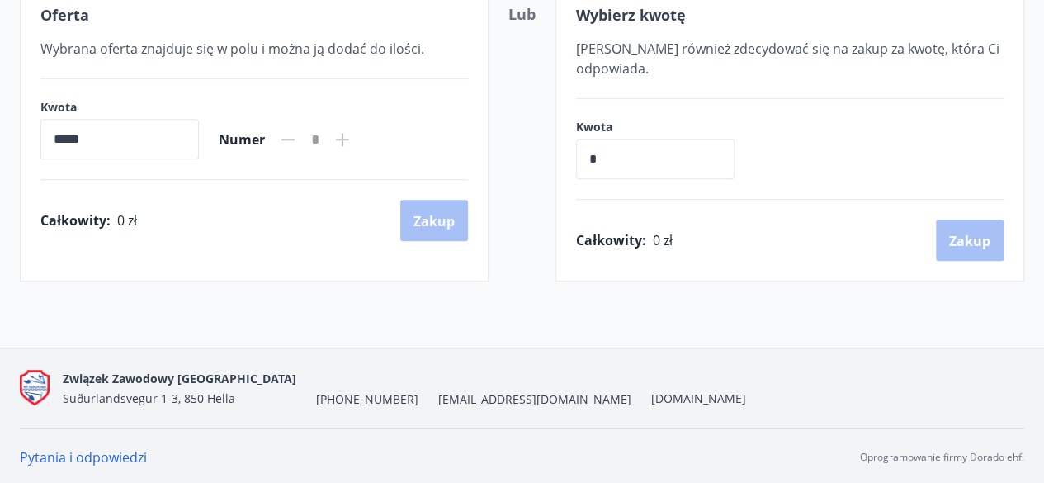
scroll to position [0, 0]
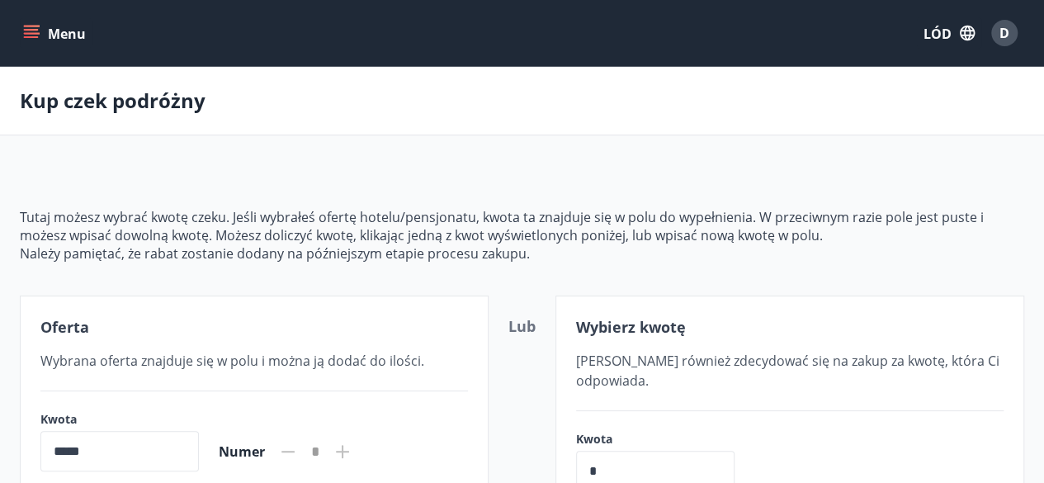
click at [40, 32] on button "Menu" at bounding box center [56, 33] width 73 height 30
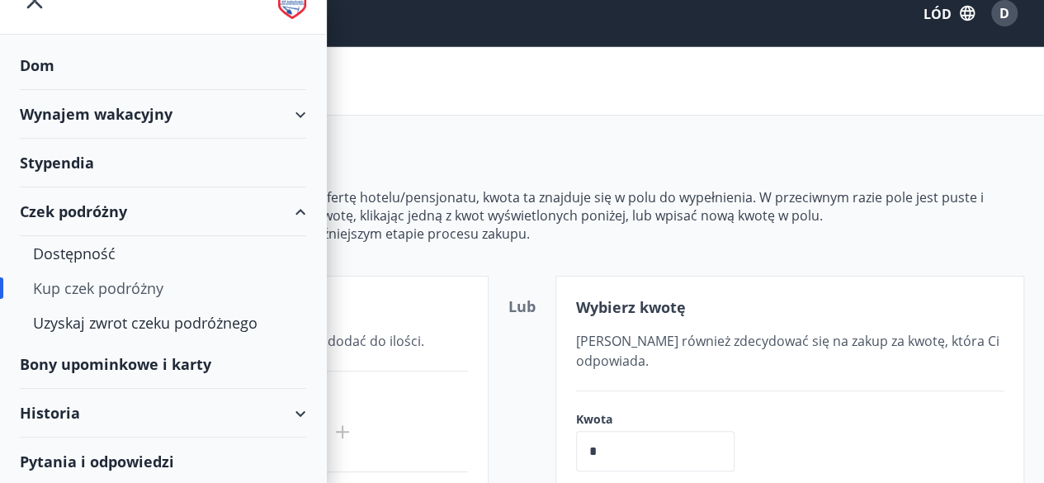
scroll to position [18, 0]
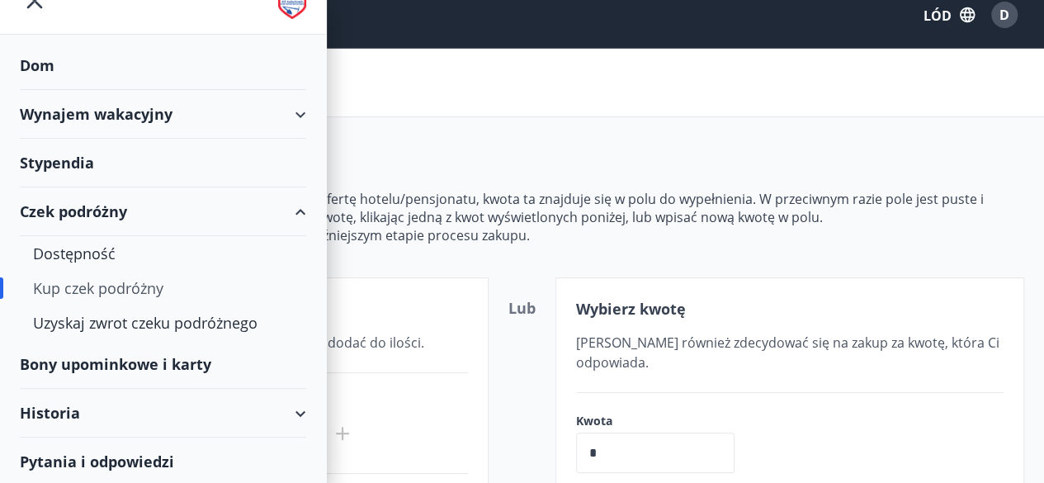
click at [152, 367] on font "Bony upominkowe i karty" at bounding box center [115, 364] width 191 height 20
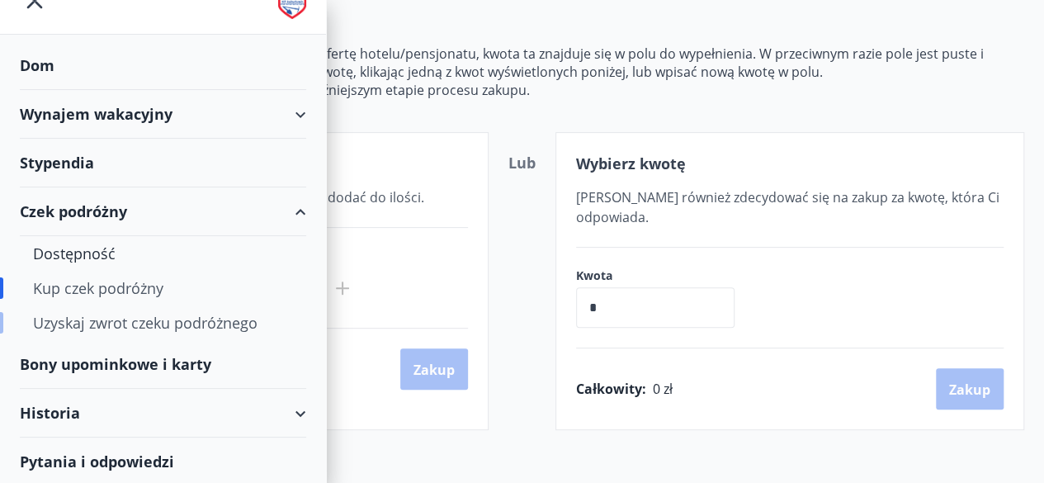
scroll to position [177, 0]
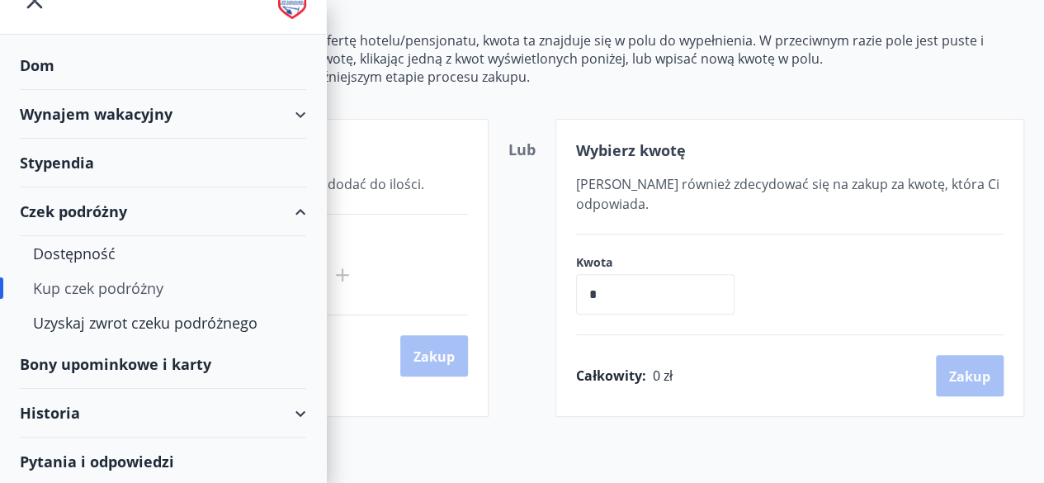
click at [274, 405] on div "Historia" at bounding box center [163, 413] width 286 height 49
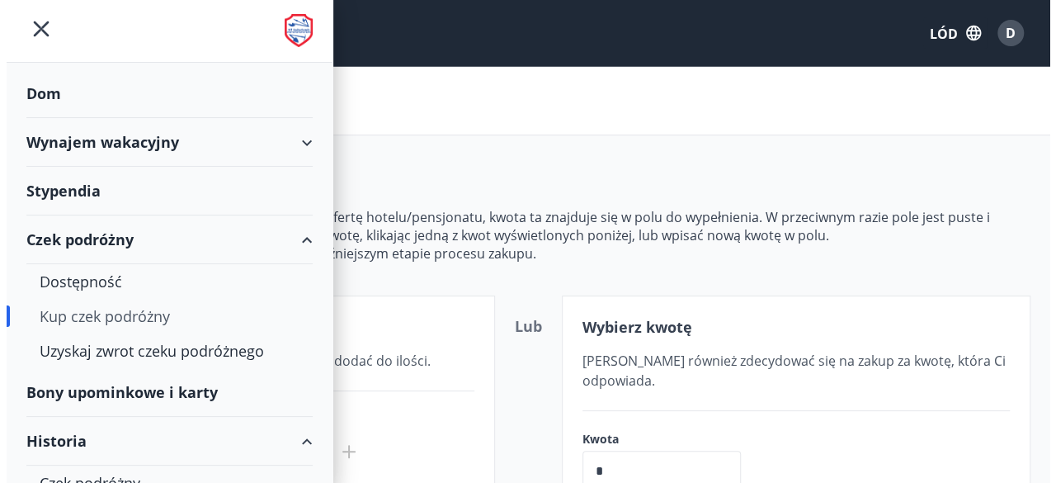
scroll to position [5, 0]
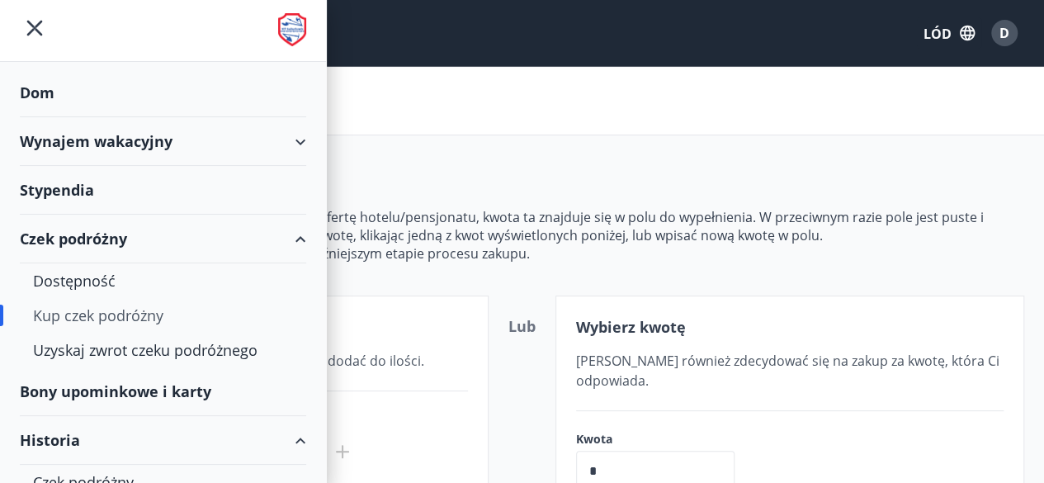
click at [36, 34] on icon "menu" at bounding box center [35, 28] width 30 height 30
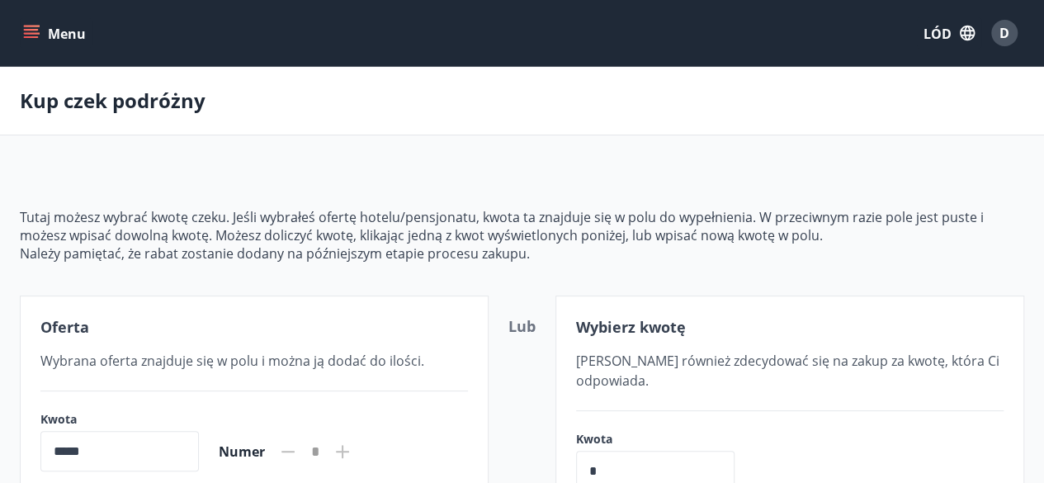
click at [1015, 42] on span "D" at bounding box center [1004, 33] width 26 height 26
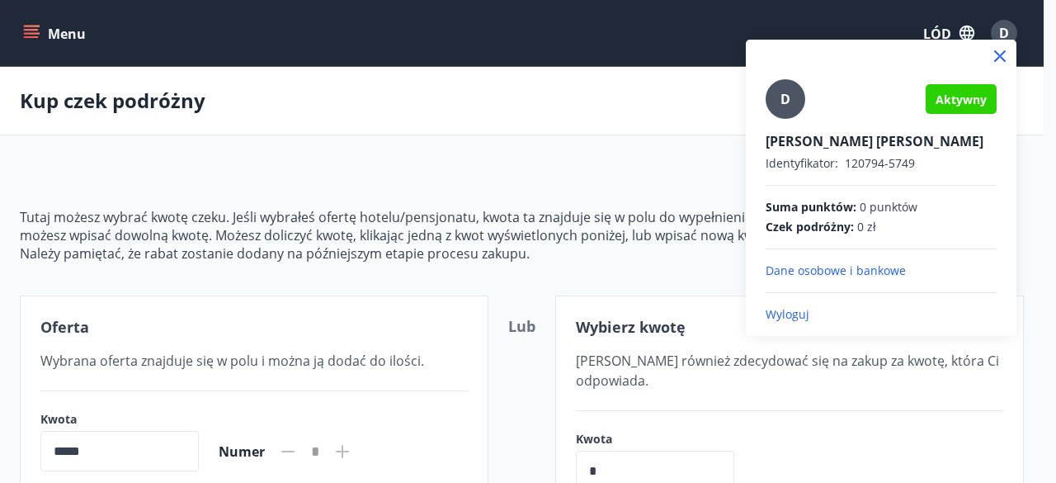
click at [805, 278] on p "Dane osobowe i bankowe" at bounding box center [881, 270] width 231 height 17
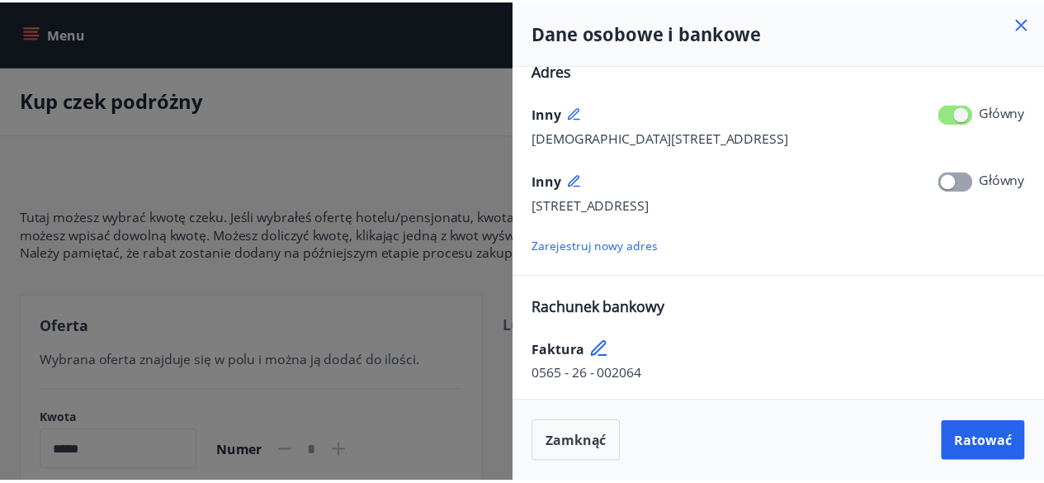
scroll to position [0, 0]
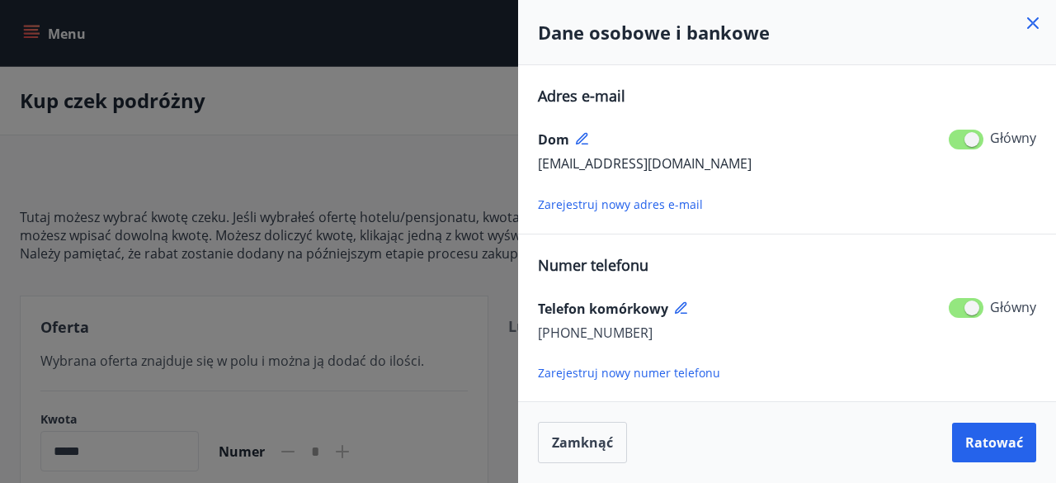
click at [1038, 17] on icon at bounding box center [1033, 23] width 20 height 20
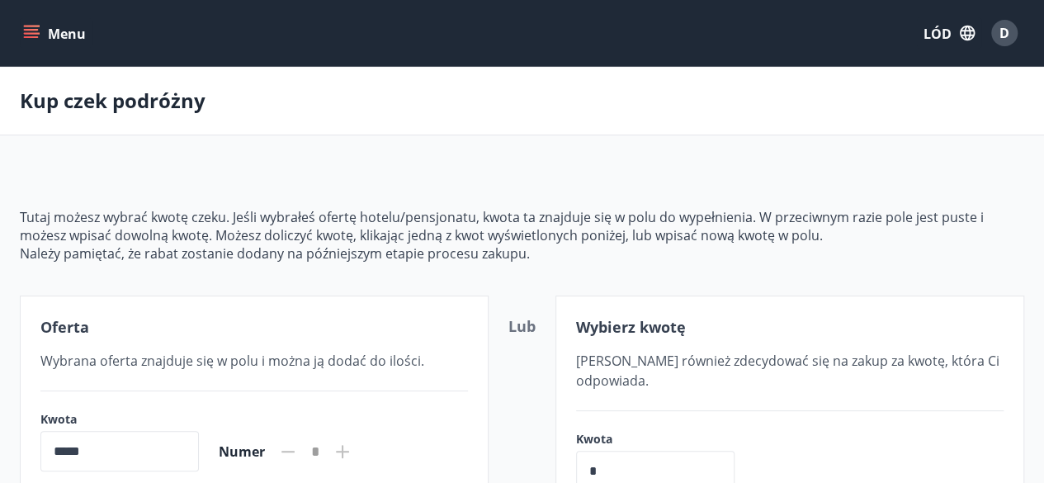
click at [956, 42] on button "LÓD" at bounding box center [949, 32] width 64 height 31
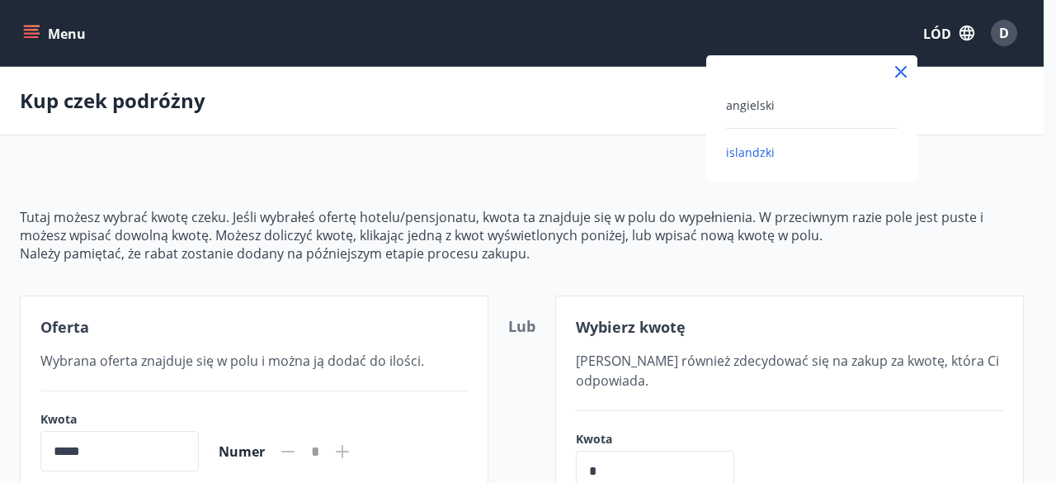
click at [797, 37] on div at bounding box center [528, 241] width 1056 height 483
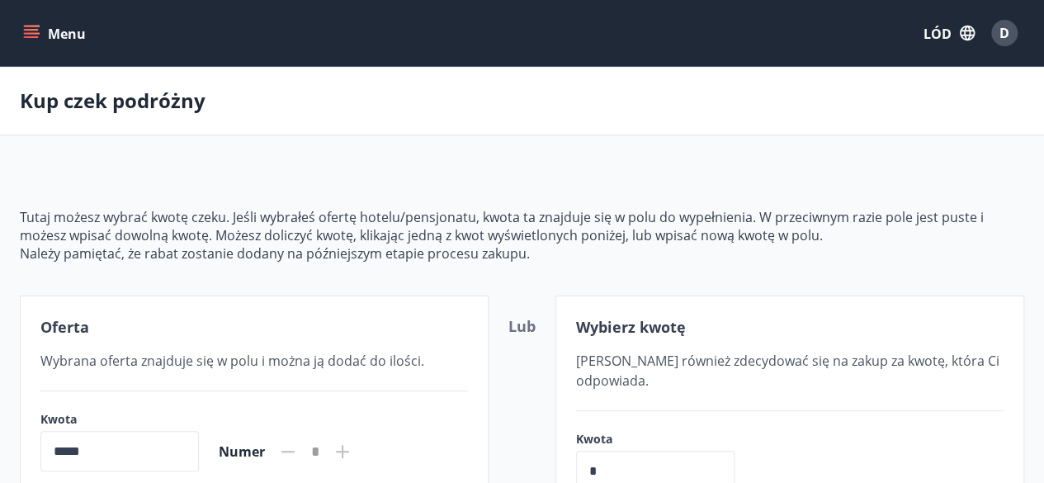
click at [35, 35] on icon "menu" at bounding box center [31, 33] width 17 height 17
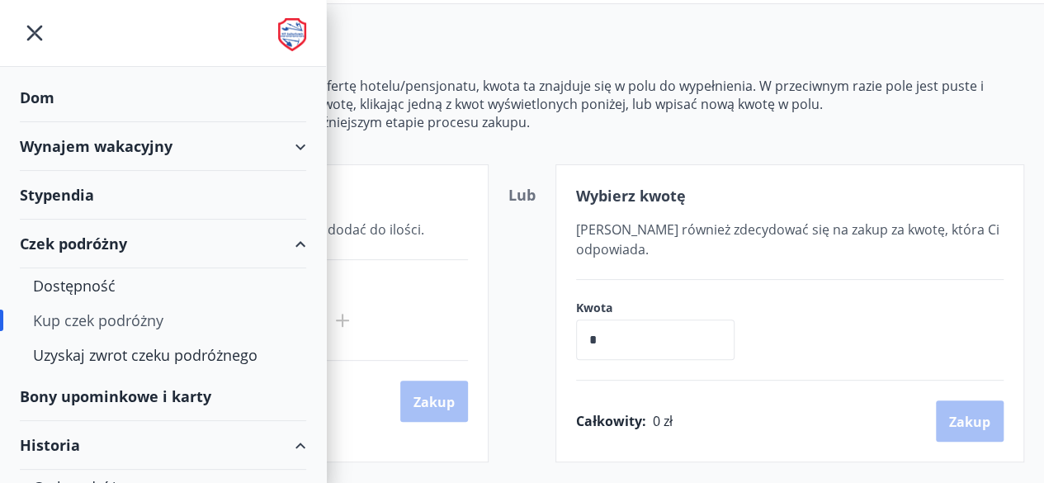
click at [278, 32] on img at bounding box center [292, 34] width 28 height 33
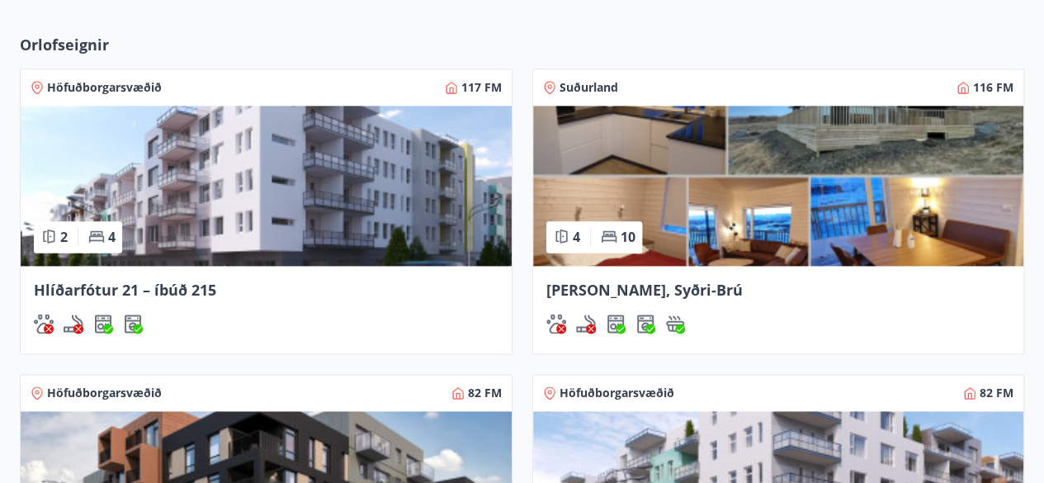
scroll to position [1044, 0]
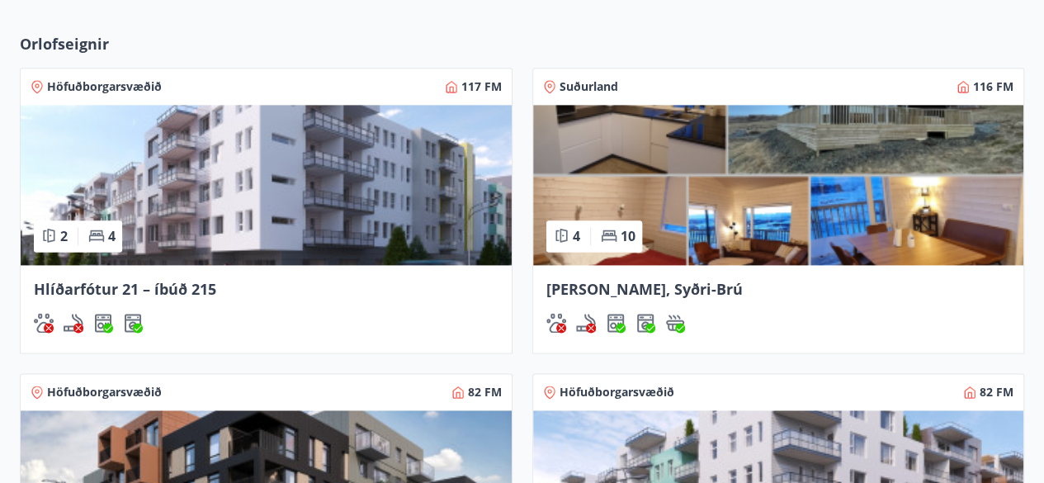
click at [584, 83] on font "Suðurland" at bounding box center [588, 86] width 59 height 16
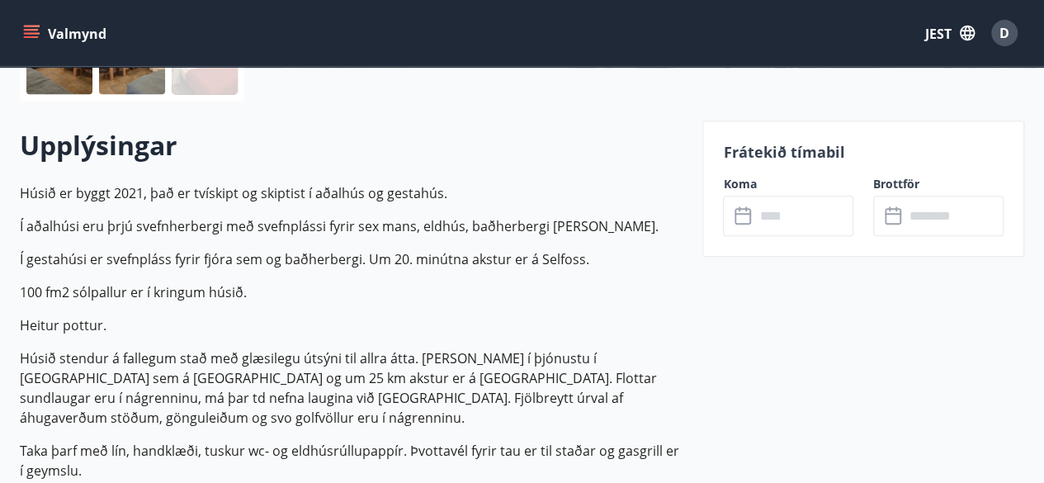
scroll to position [424, 0]
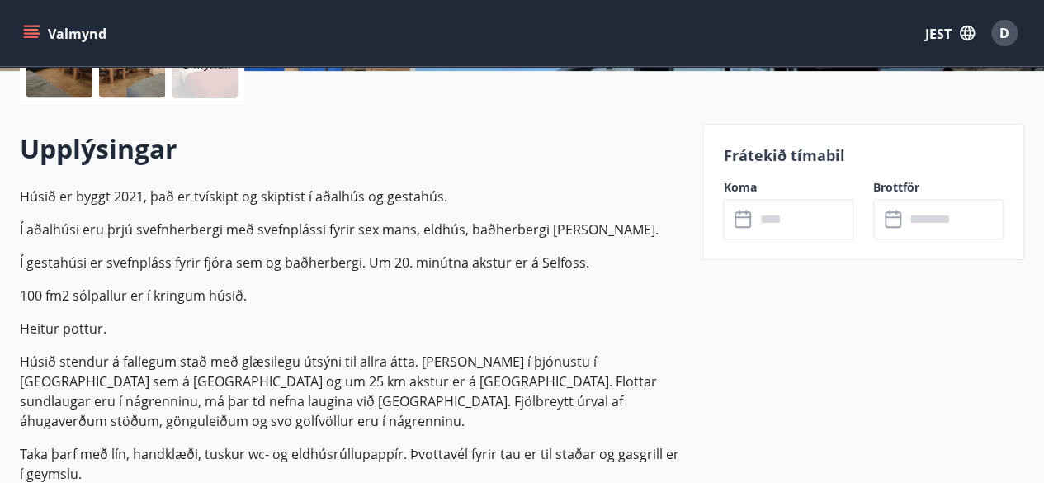
click at [744, 223] on icon at bounding box center [744, 220] width 20 height 20
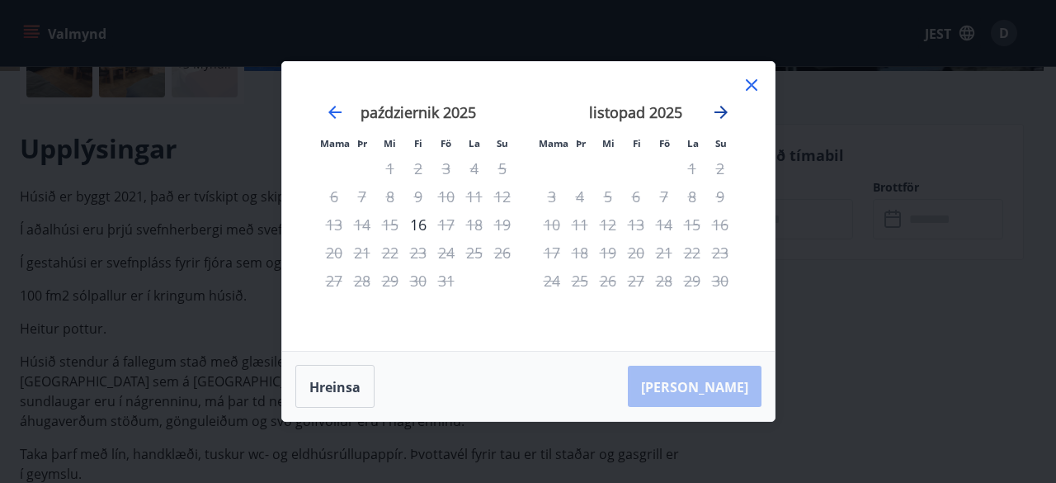
click at [720, 106] on icon "Przejdź dalej, aby przejść do następnego miesiąca." at bounding box center [721, 112] width 20 height 20
click at [714, 111] on icon "Przejdź dalej, aby przejść do następnego miesiąca." at bounding box center [721, 112] width 20 height 20
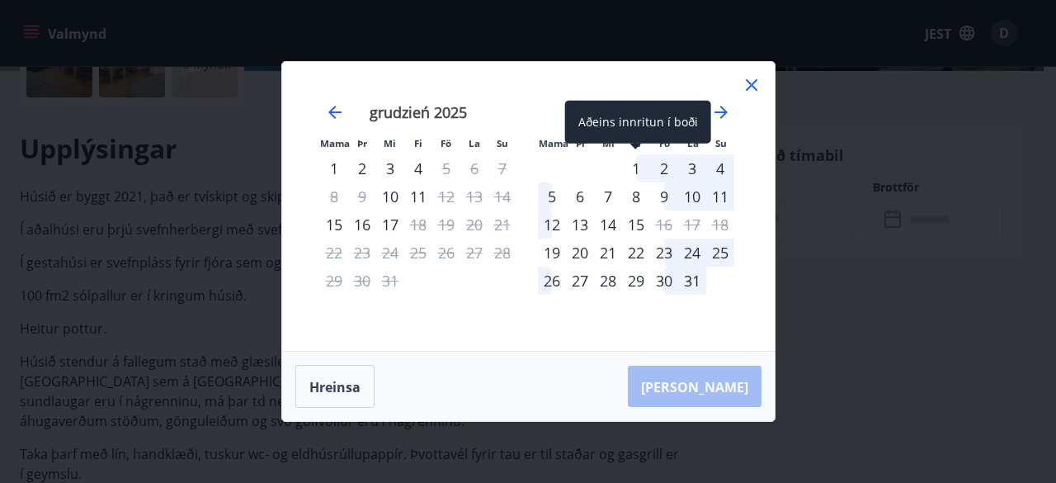
click at [634, 170] on div "1" at bounding box center [636, 168] width 28 height 28
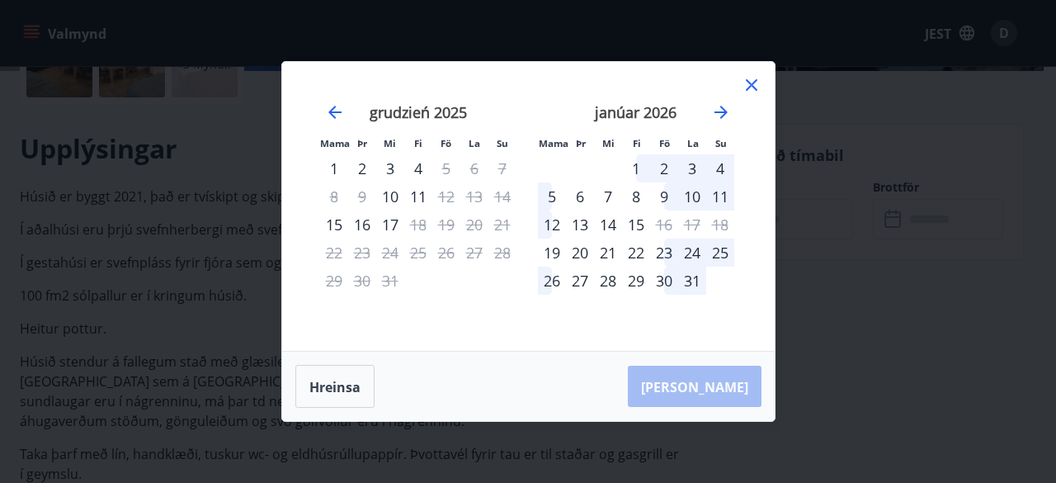
click at [726, 168] on div "4" at bounding box center [720, 168] width 28 height 28
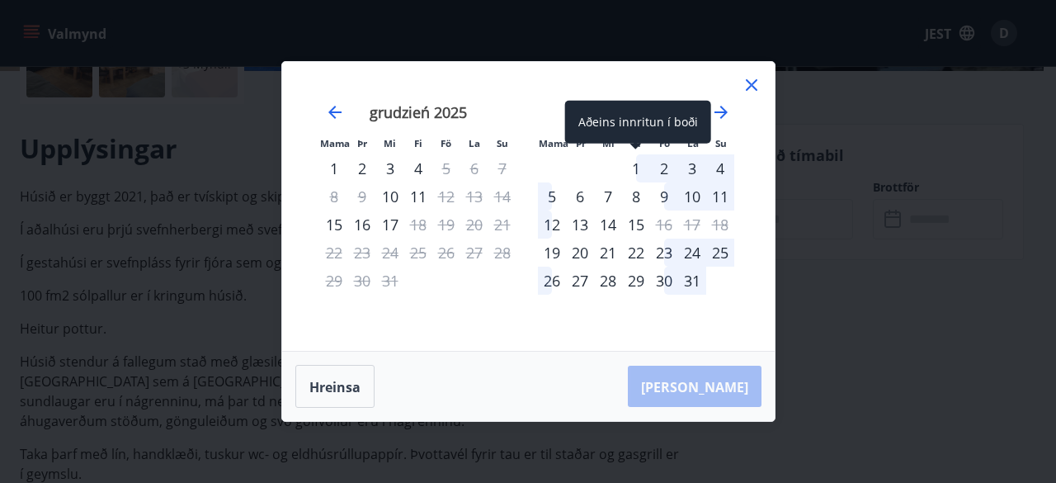
click at [630, 163] on div "1" at bounding box center [636, 168] width 28 height 28
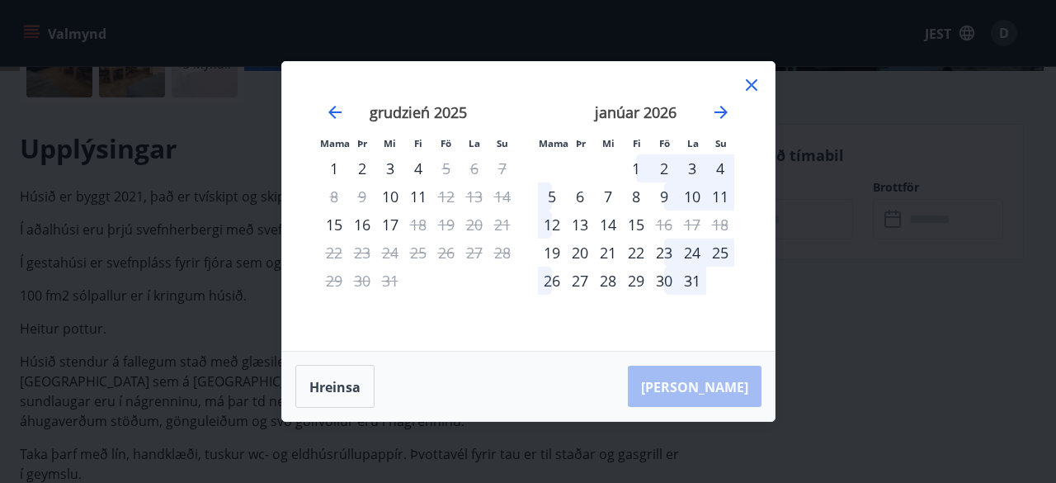
click at [676, 164] on div "2" at bounding box center [664, 168] width 28 height 28
click at [663, 171] on div "2" at bounding box center [664, 168] width 28 height 28
click at [543, 201] on div "5" at bounding box center [552, 196] width 28 height 28
click at [600, 202] on div "7" at bounding box center [608, 196] width 28 height 28
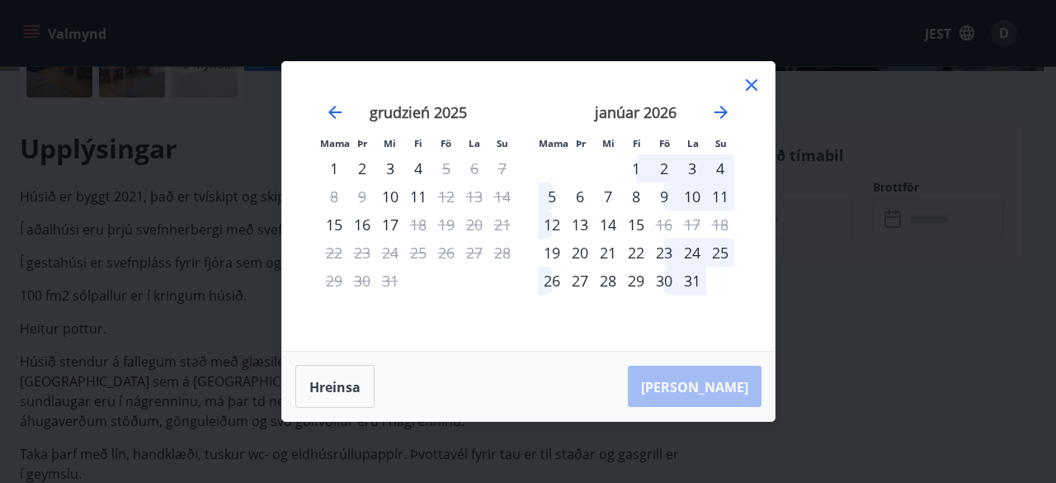
click at [624, 202] on div "8" at bounding box center [636, 196] width 28 height 28
click at [668, 194] on div "9" at bounding box center [664, 196] width 28 height 28
click at [684, 201] on div "10" at bounding box center [692, 196] width 28 height 28
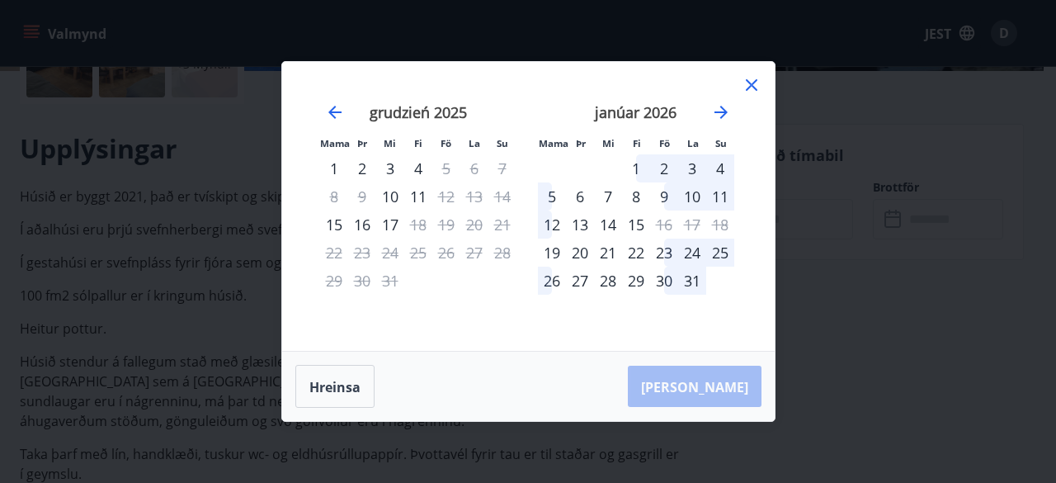
click at [684, 201] on div "10" at bounding box center [692, 196] width 28 height 28
click at [328, 117] on icon "Przejdź wstecz, aby przejść do poprzedniego miesiąca." at bounding box center [335, 112] width 20 height 20
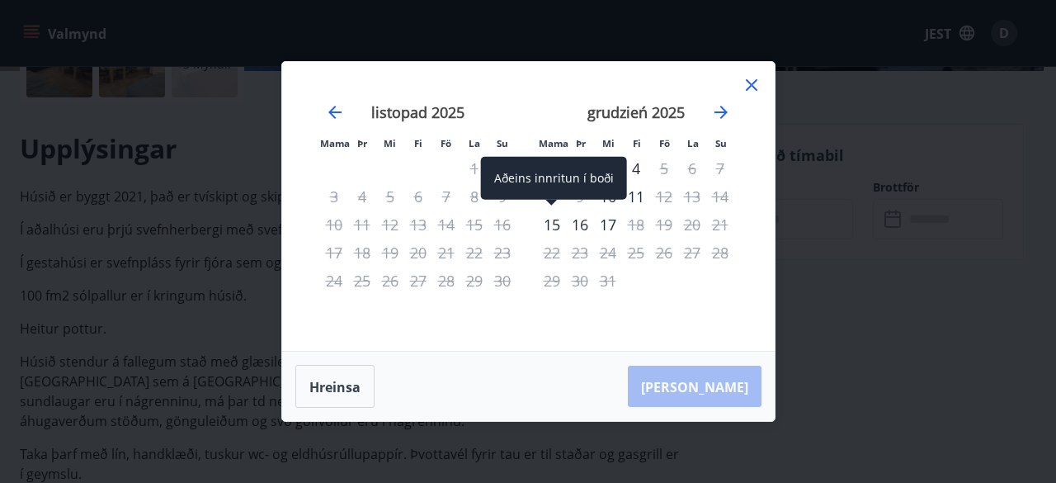
click at [545, 229] on font "15" at bounding box center [552, 225] width 17 height 20
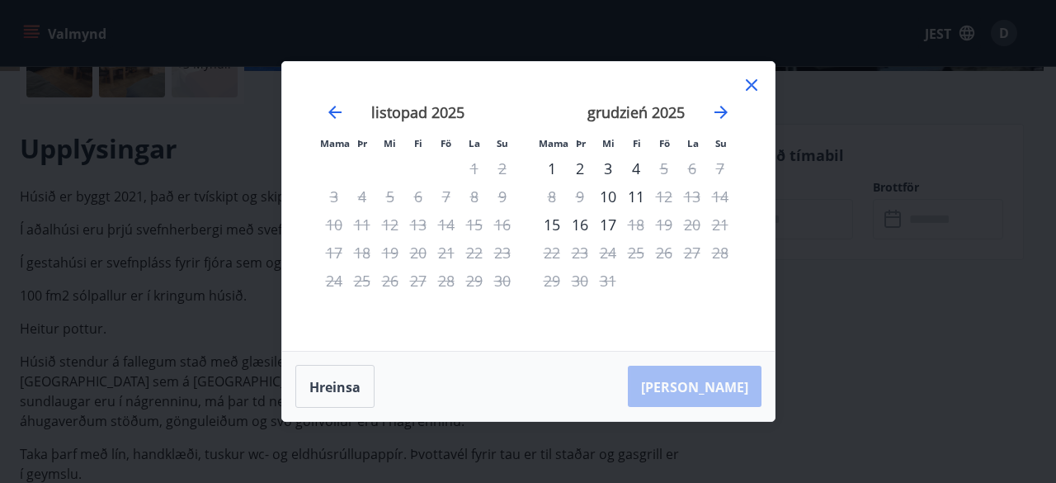
click at [568, 219] on div "16" at bounding box center [580, 224] width 28 height 28
click at [743, 92] on icon at bounding box center [752, 85] width 20 height 20
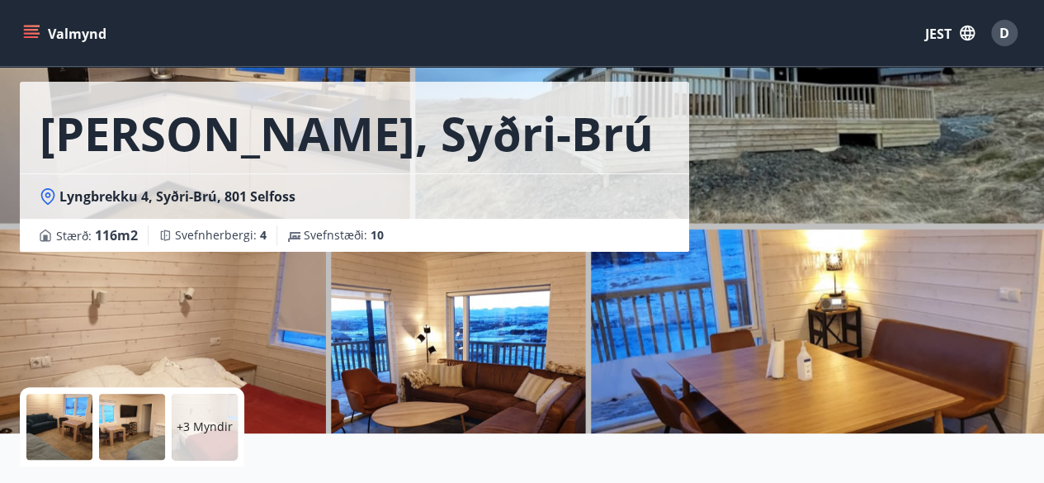
scroll to position [0, 0]
